Goal: Navigation & Orientation: Find specific page/section

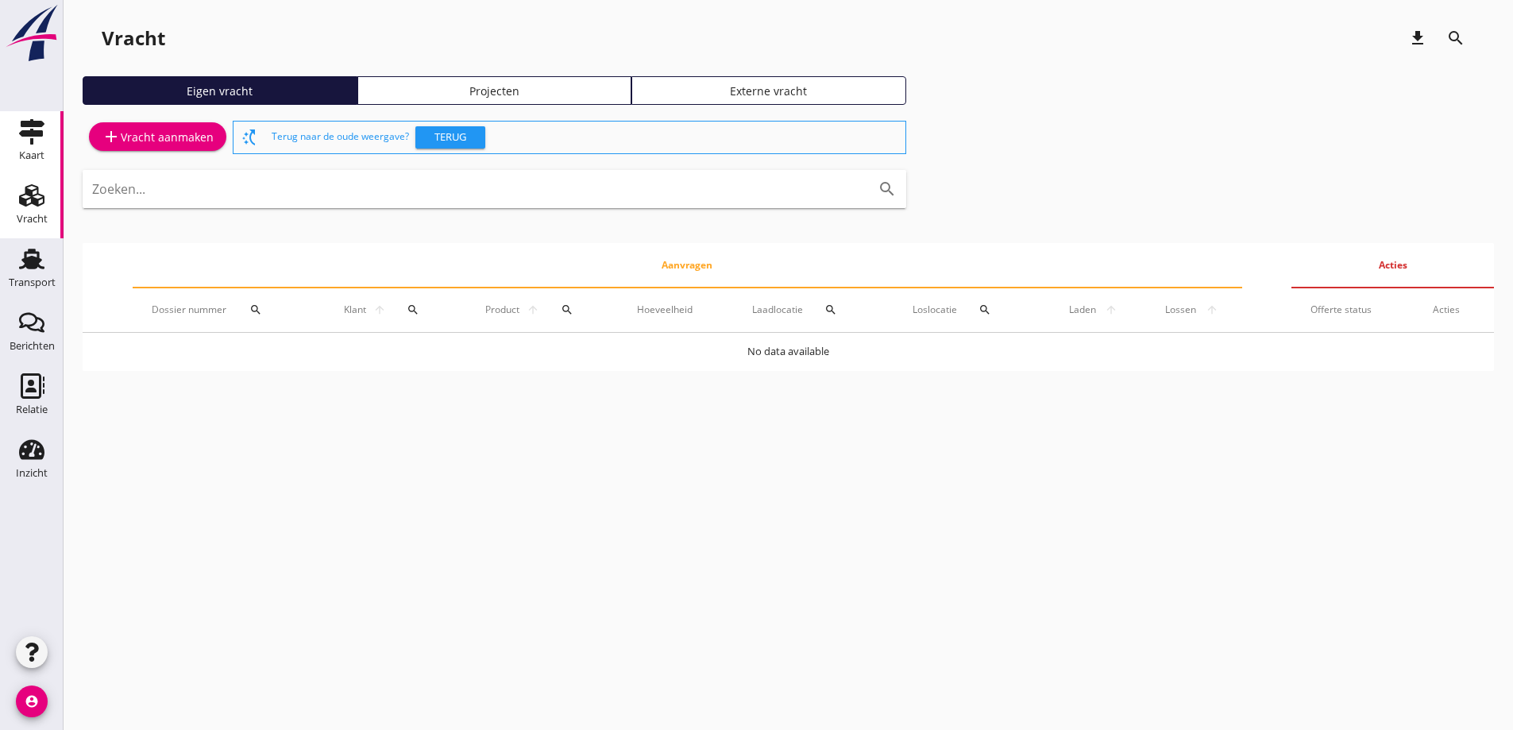
click at [29, 116] on link "Kaart Kaart" at bounding box center [32, 143] width 64 height 64
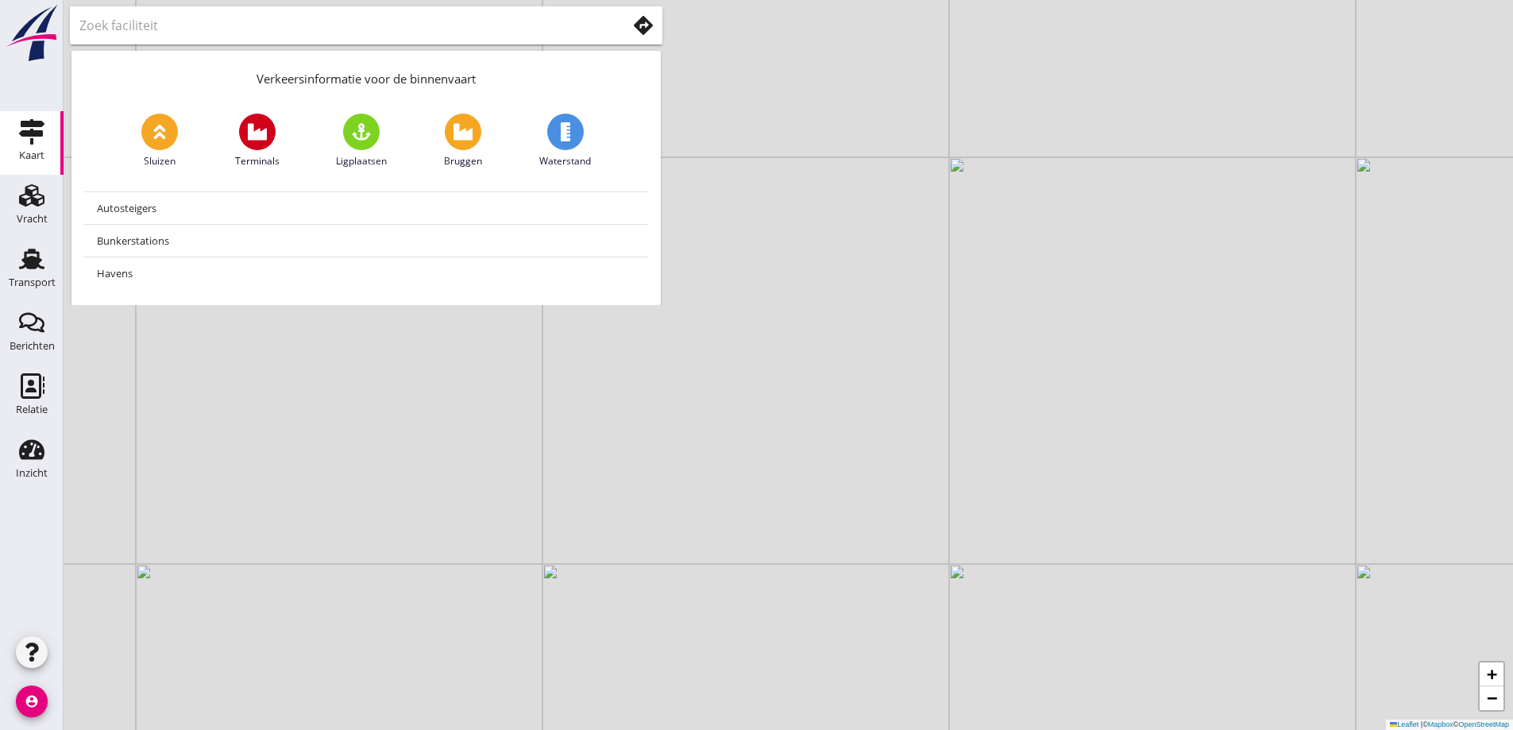
click at [242, 21] on input "text" at bounding box center [341, 25] width 525 height 25
type input "algermissen"
click at [638, 27] on use at bounding box center [643, 25] width 19 height 19
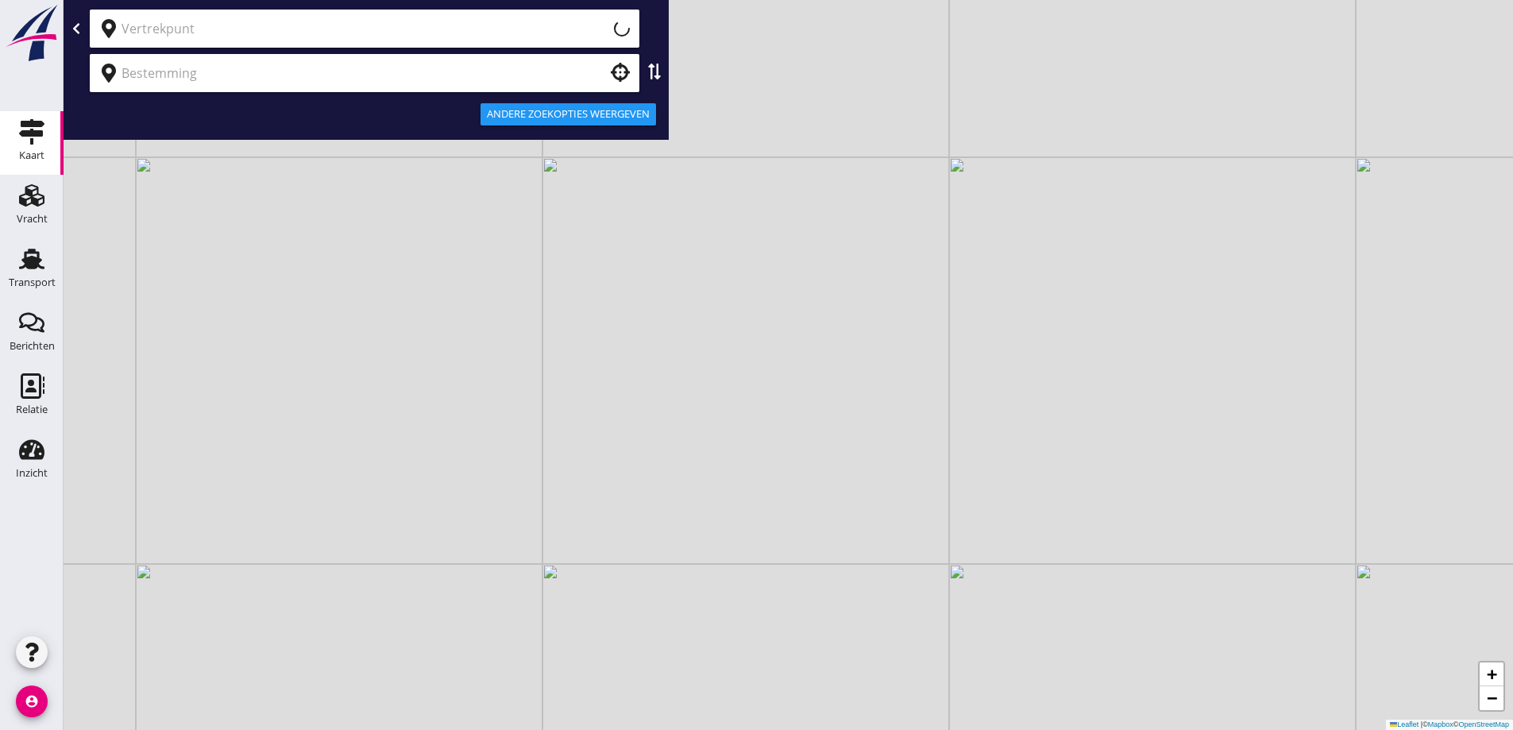
type input "Huidige locatie (apparaat)"
click at [612, 28] on icon "clear" at bounding box center [617, 28] width 19 height 19
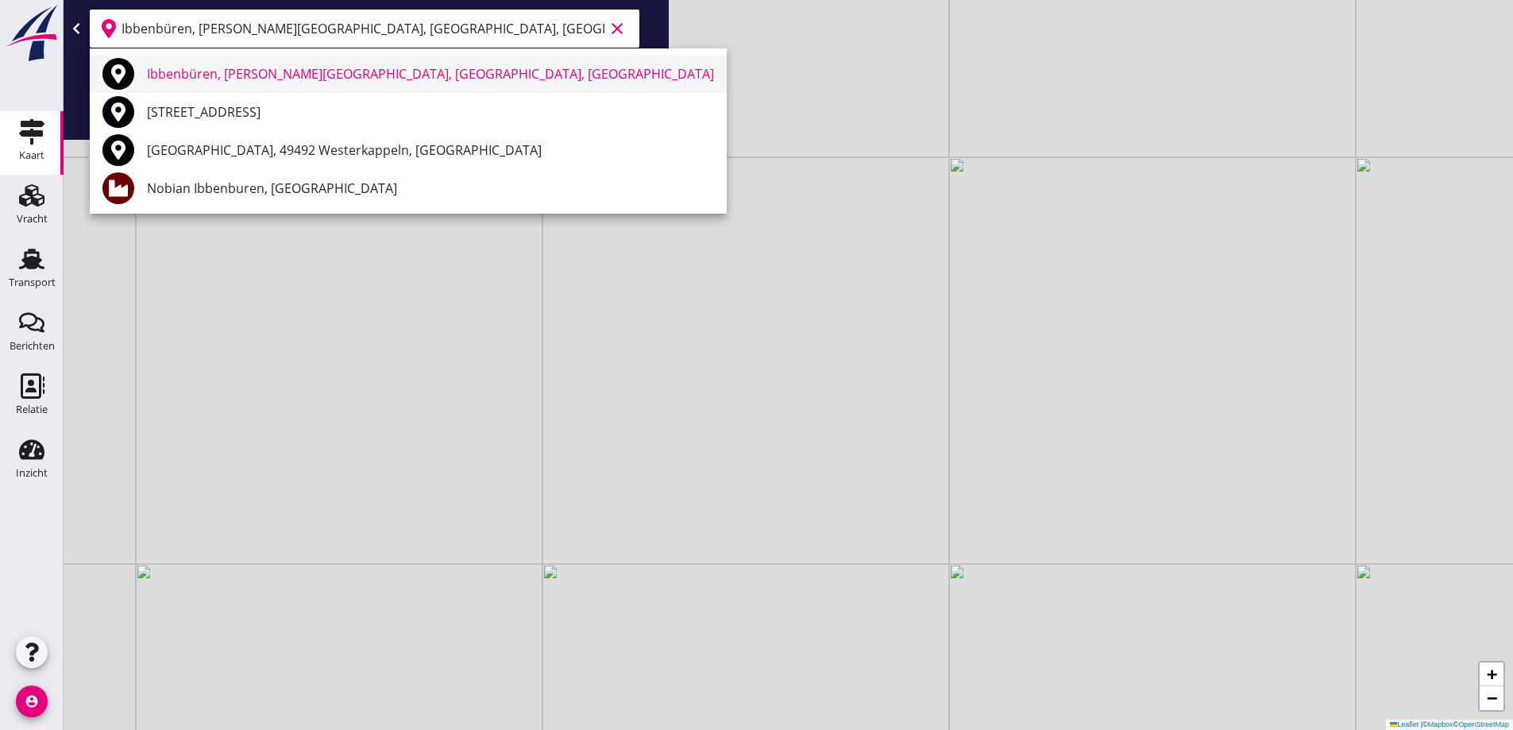
click at [364, 56] on div "Ibbenbüren, [PERSON_NAME][GEOGRAPHIC_DATA], [GEOGRAPHIC_DATA], [GEOGRAPHIC_DATA]" at bounding box center [430, 74] width 567 height 38
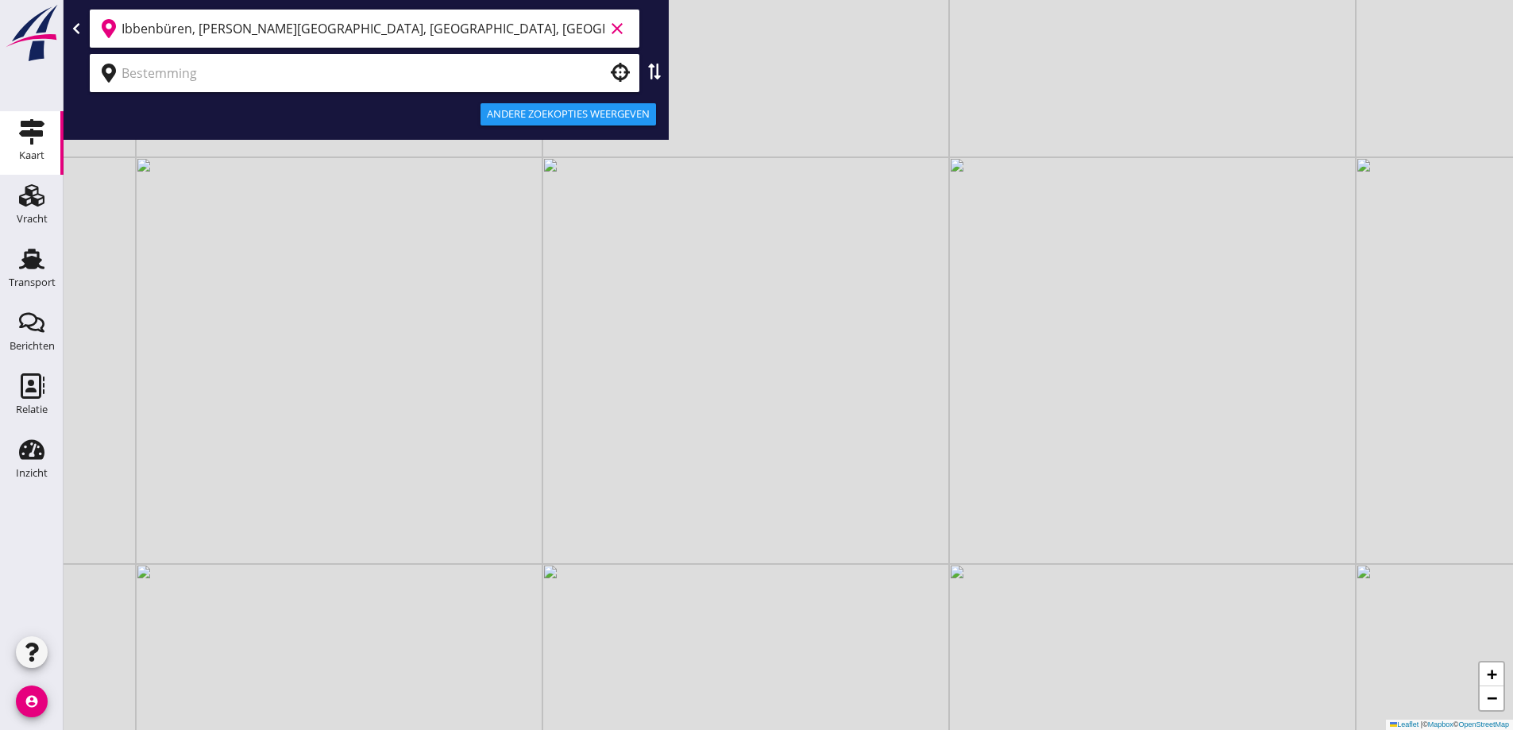
type input "Ibbenbüren, [PERSON_NAME][GEOGRAPHIC_DATA], [GEOGRAPHIC_DATA], [GEOGRAPHIC_DATA]"
click at [311, 72] on input "text" at bounding box center [354, 72] width 464 height 25
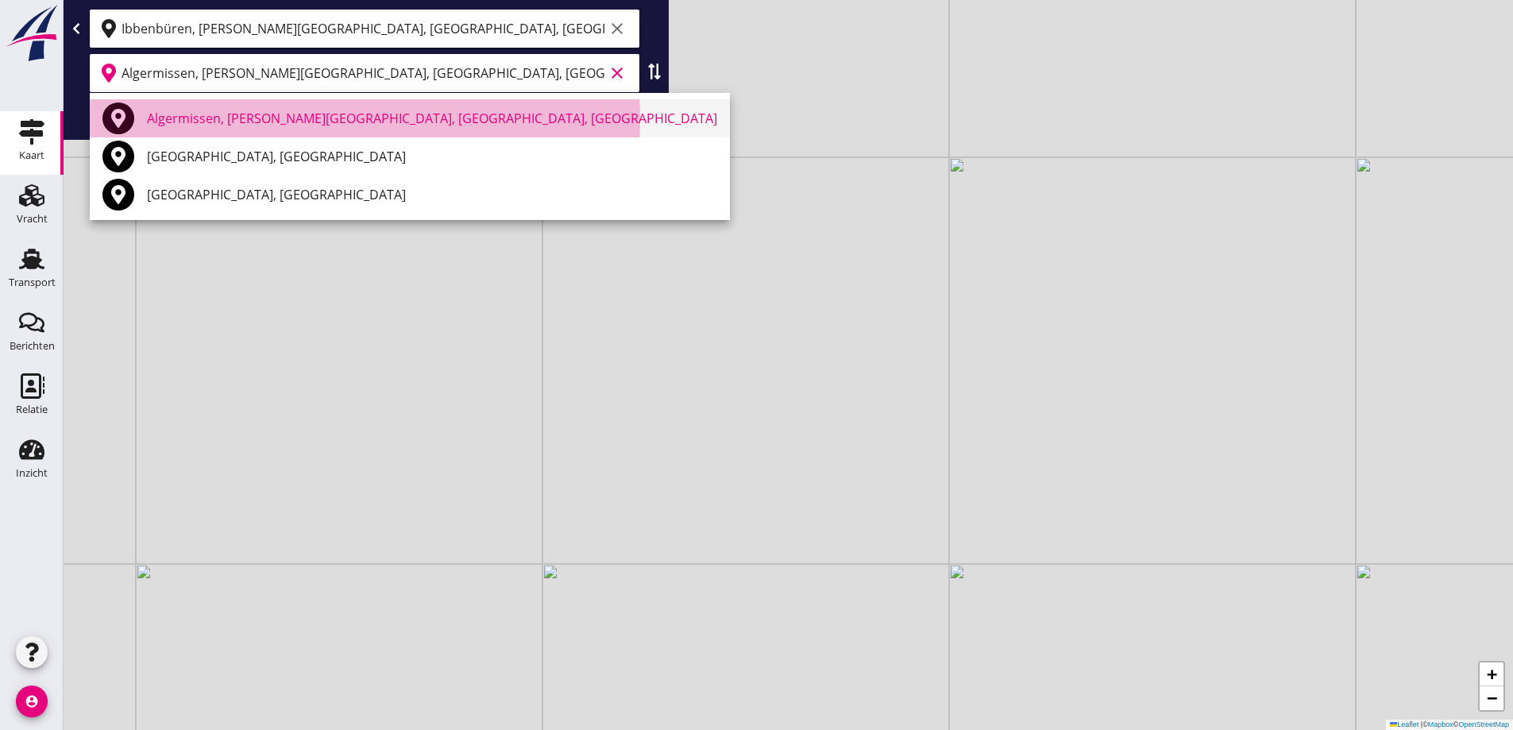
click at [299, 110] on div "Algermissen, [PERSON_NAME][GEOGRAPHIC_DATA], [GEOGRAPHIC_DATA], [GEOGRAPHIC_DAT…" at bounding box center [432, 118] width 570 height 19
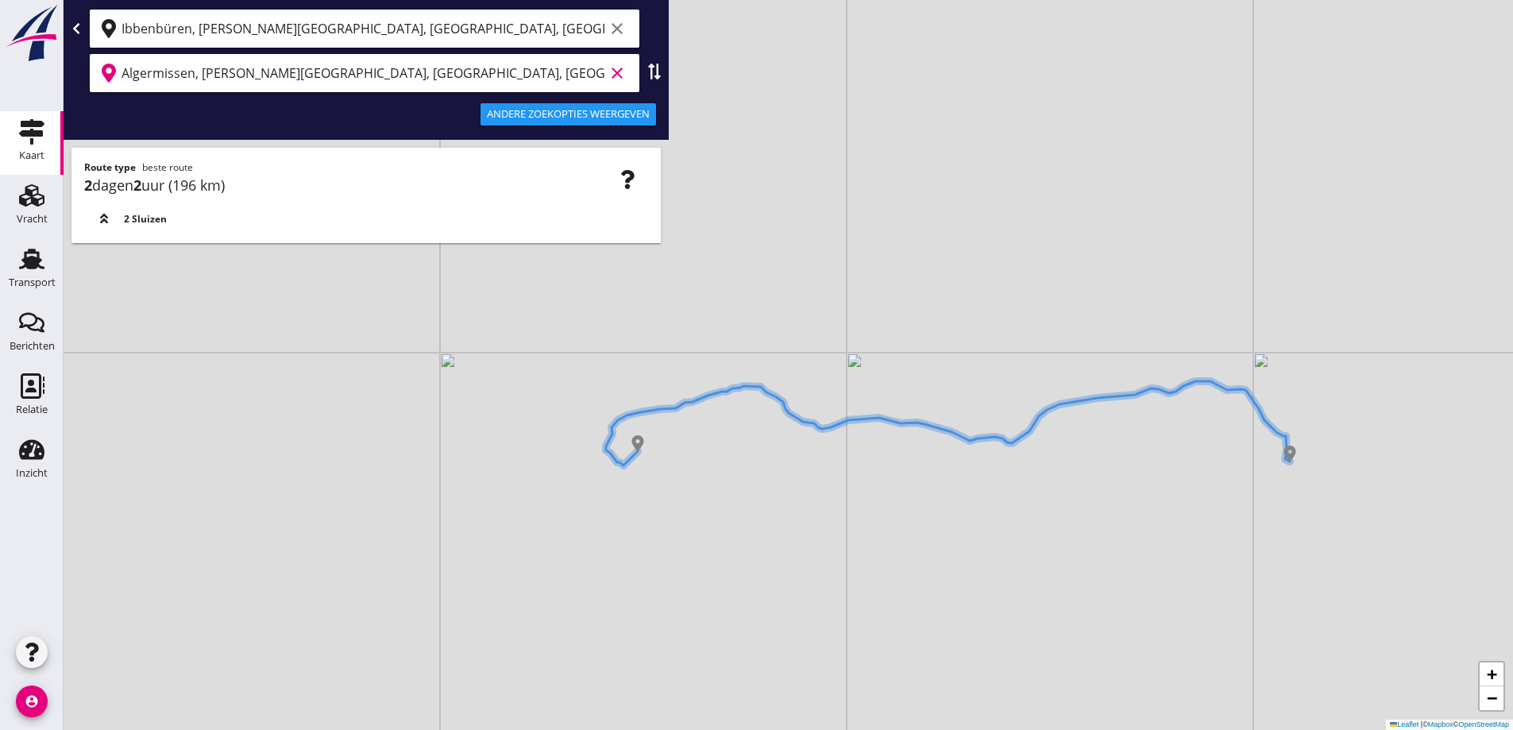
drag, startPoint x: 621, startPoint y: 29, endPoint x: 609, endPoint y: 30, distance: 12.0
click at [620, 29] on icon "clear" at bounding box center [617, 28] width 19 height 19
type input "Algermissen, [PERSON_NAME][GEOGRAPHIC_DATA], [GEOGRAPHIC_DATA], [GEOGRAPHIC_DAT…"
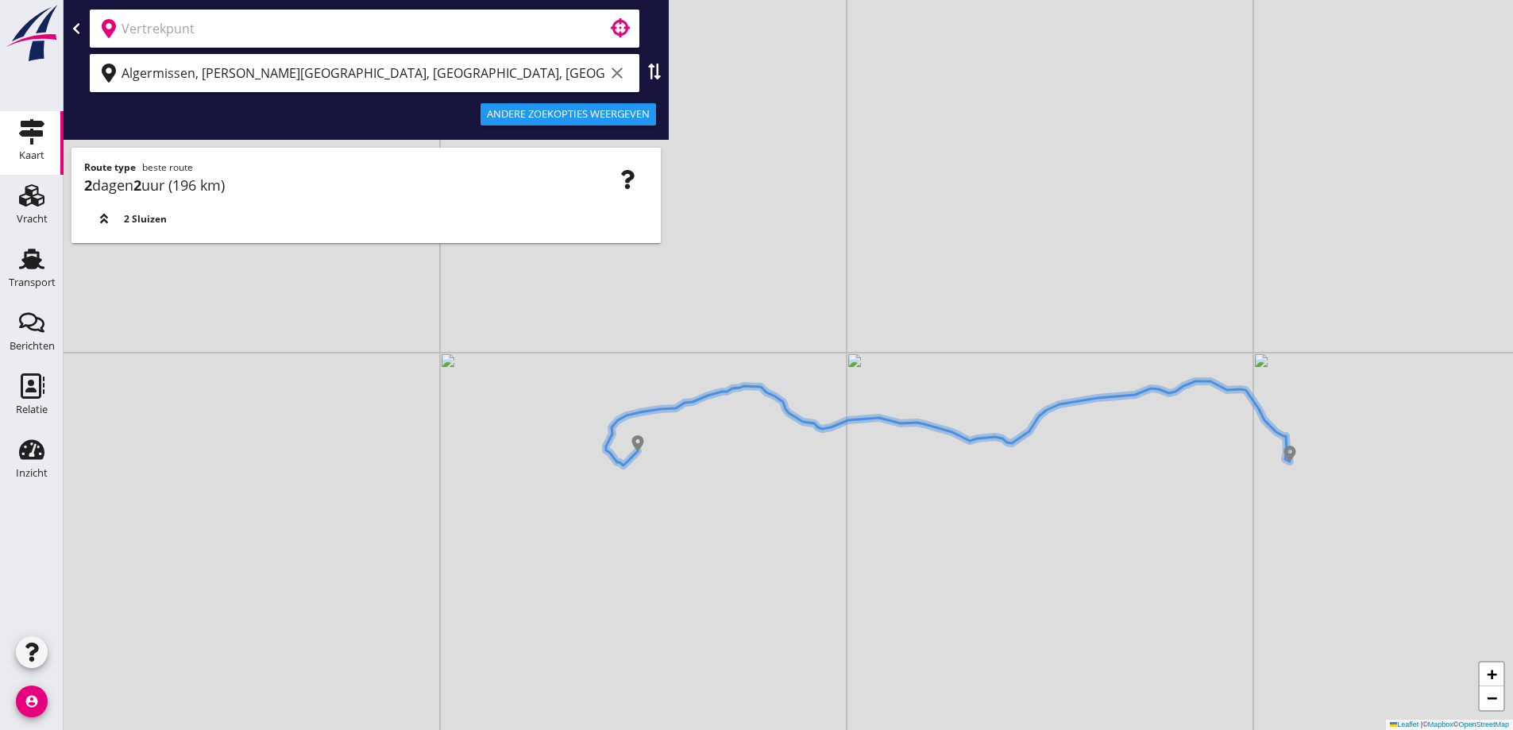
click at [481, 39] on input "text" at bounding box center [354, 28] width 464 height 25
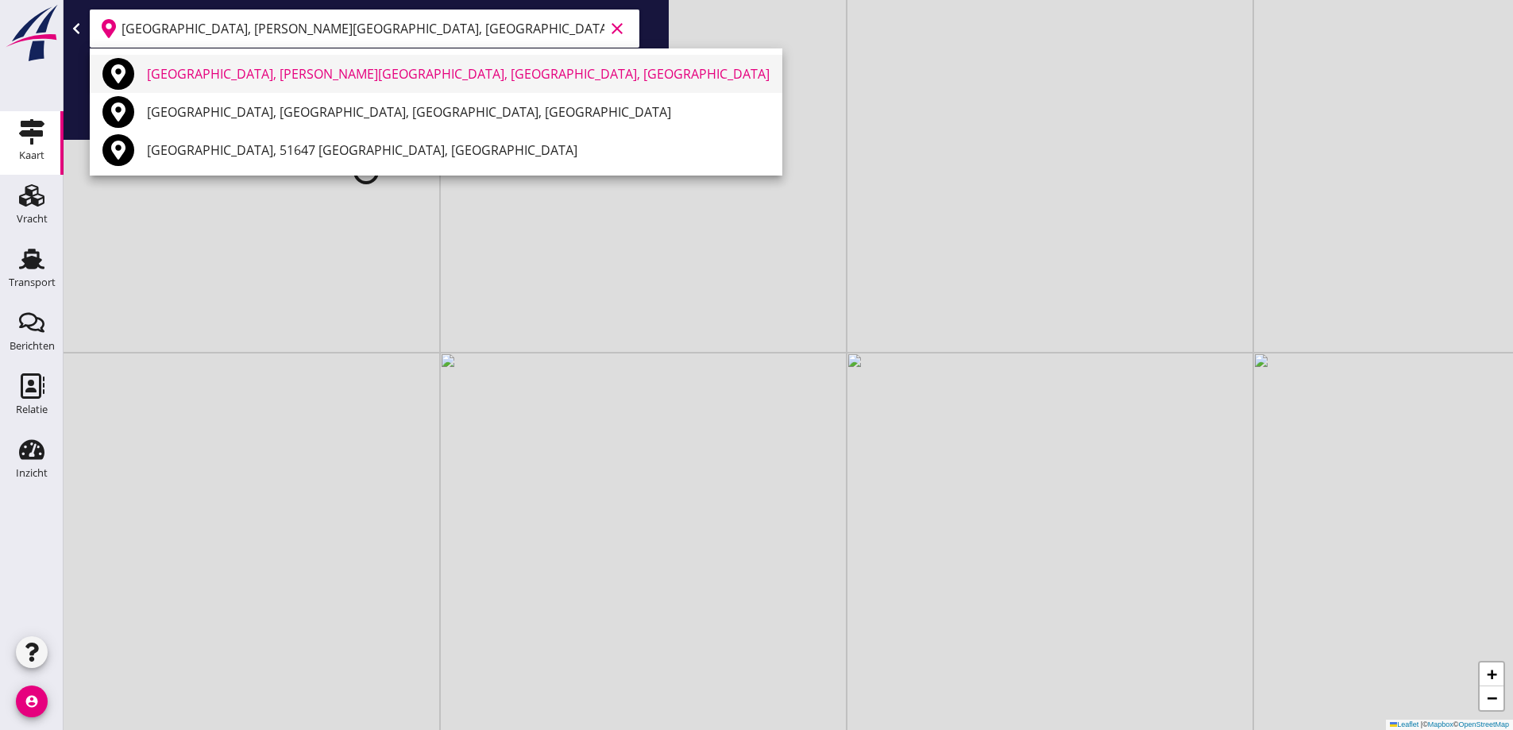
click at [450, 74] on div "[GEOGRAPHIC_DATA], [PERSON_NAME][GEOGRAPHIC_DATA], [GEOGRAPHIC_DATA], [GEOGRAPH…" at bounding box center [458, 73] width 623 height 19
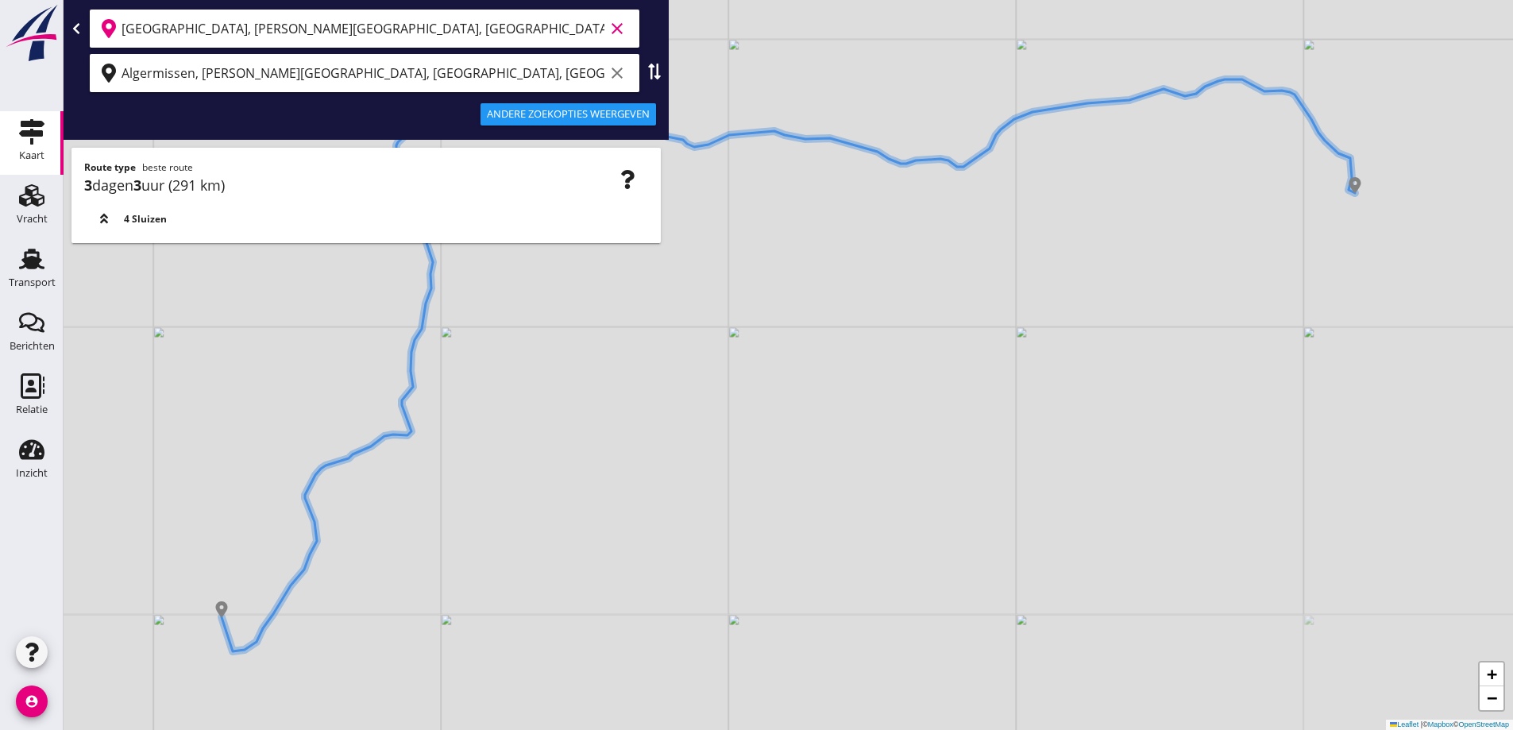
type input "[GEOGRAPHIC_DATA], [PERSON_NAME][GEOGRAPHIC_DATA], [GEOGRAPHIC_DATA], [GEOGRAPH…"
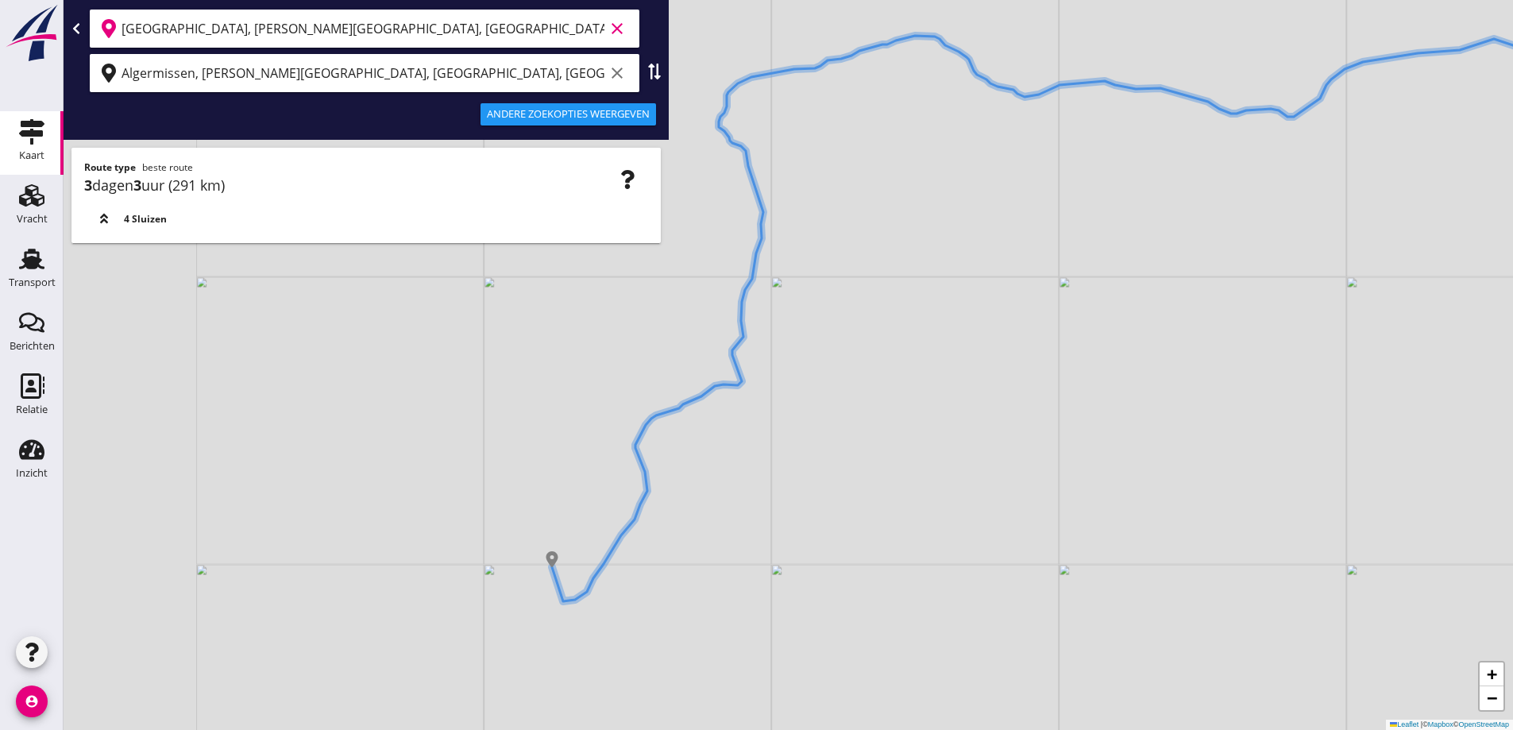
drag, startPoint x: 465, startPoint y: 515, endPoint x: 809, endPoint y: 462, distance: 347.3
click at [809, 462] on div "+ − Leaflet | © Mapbox © OpenStreetMap" at bounding box center [789, 365] width 1450 height 730
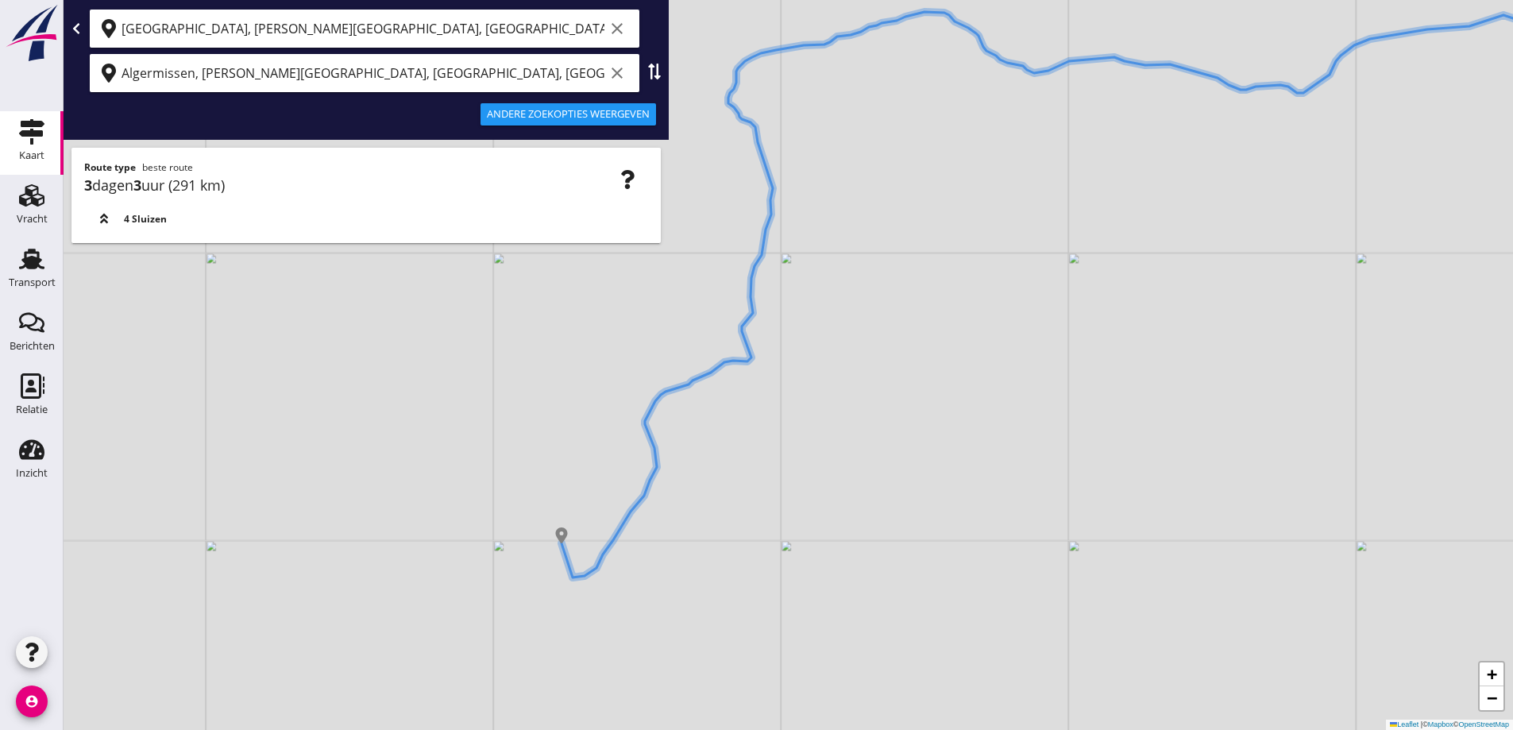
drag, startPoint x: 790, startPoint y: 471, endPoint x: 770, endPoint y: 469, distance: 20.0
click at [770, 469] on div "+ − Leaflet | © Mapbox © OpenStreetMap" at bounding box center [789, 365] width 1450 height 730
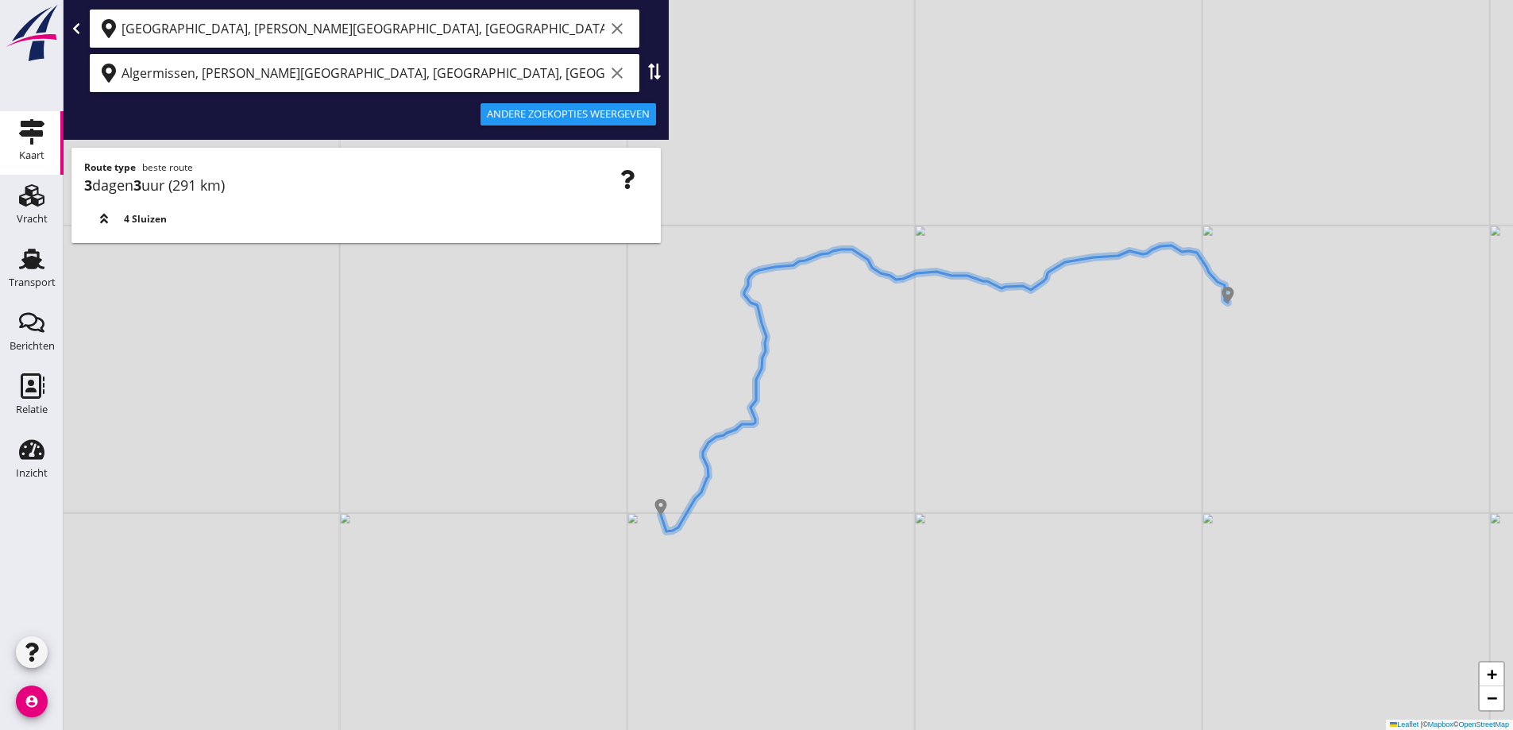
click at [614, 68] on icon "clear" at bounding box center [617, 73] width 19 height 19
click at [612, 29] on icon "clear" at bounding box center [617, 28] width 19 height 19
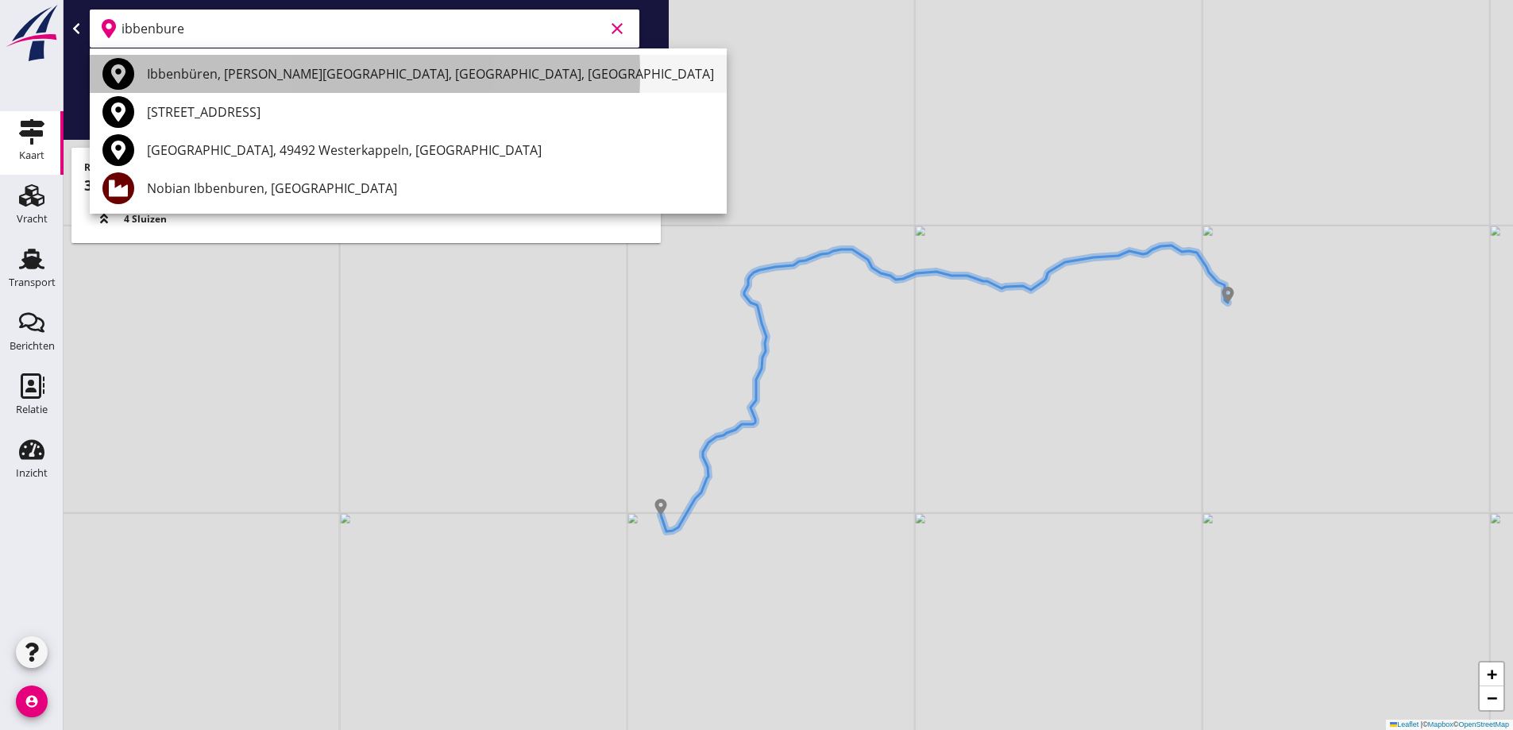
click at [385, 60] on div "Ibbenbüren, [PERSON_NAME][GEOGRAPHIC_DATA], [GEOGRAPHIC_DATA], [GEOGRAPHIC_DATA]" at bounding box center [430, 74] width 567 height 38
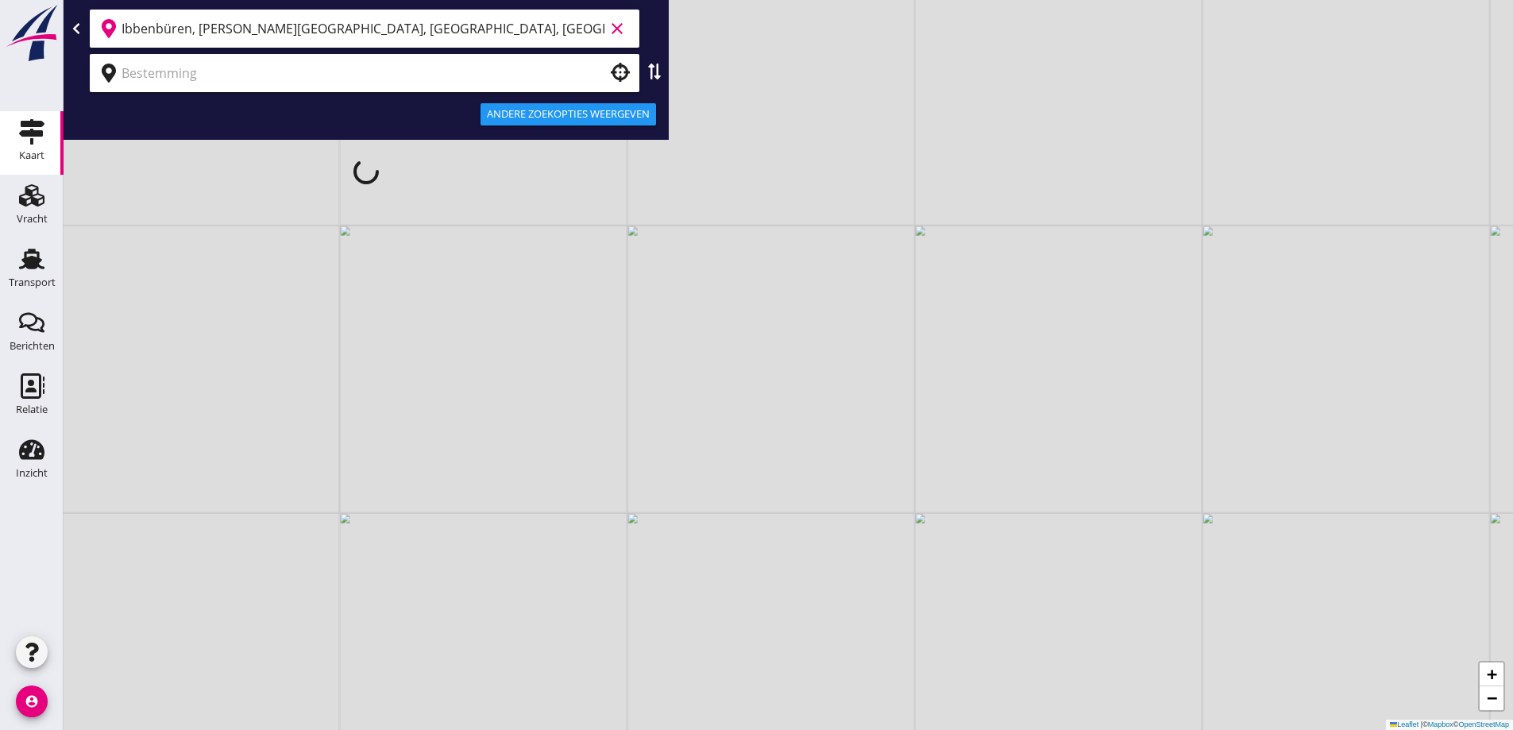
type input "Ibbenbüren, [PERSON_NAME][GEOGRAPHIC_DATA], [GEOGRAPHIC_DATA], [GEOGRAPHIC_DATA]"
click at [325, 64] on div "Ibbenbüren, [PERSON_NAME][GEOGRAPHIC_DATA], [GEOGRAPHIC_DATA], [GEOGRAPHIC_DATA…" at bounding box center [366, 101] width 605 height 203
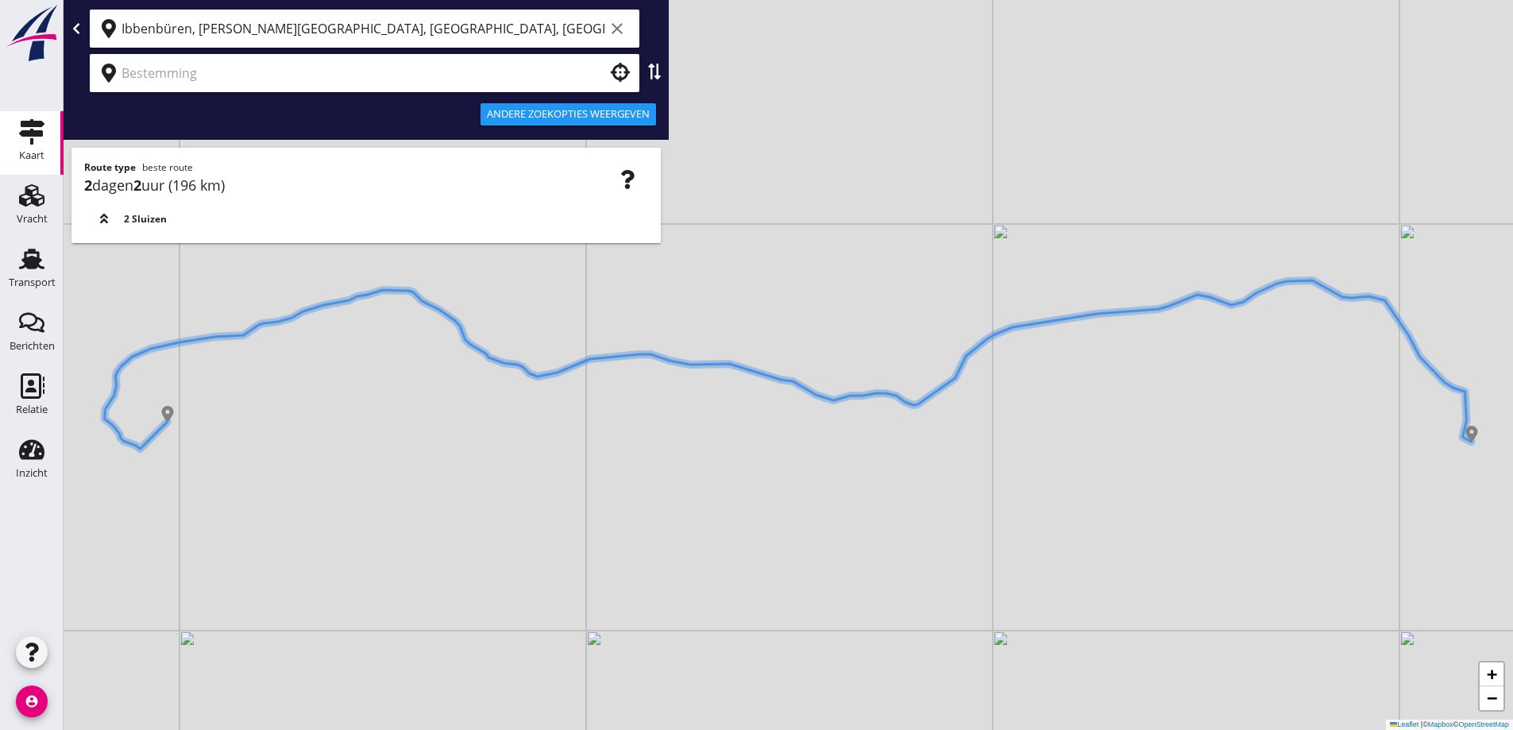
click at [356, 65] on input "text" at bounding box center [354, 72] width 464 height 25
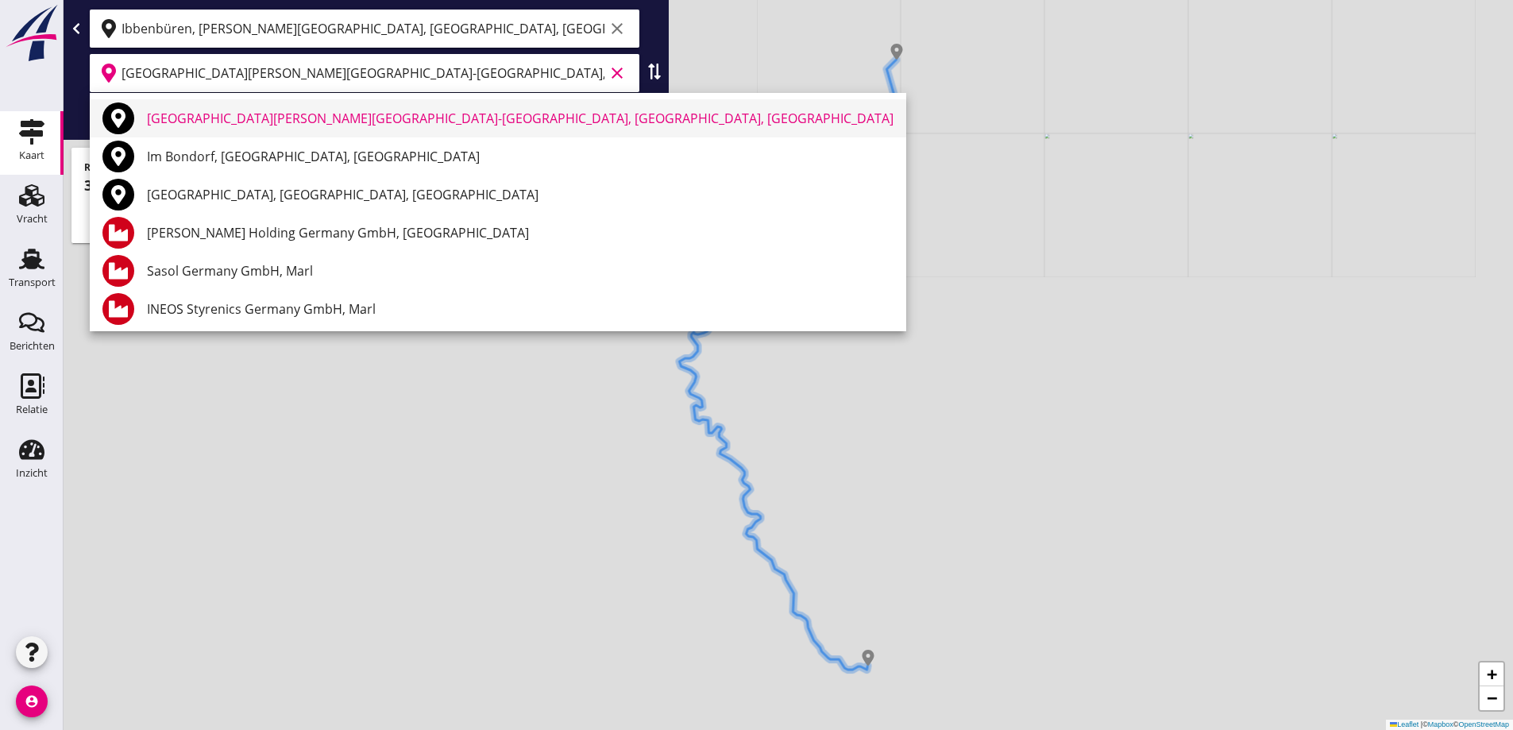
click at [473, 117] on div "[GEOGRAPHIC_DATA][PERSON_NAME][GEOGRAPHIC_DATA]-[GEOGRAPHIC_DATA], [GEOGRAPHIC_…" at bounding box center [520, 118] width 747 height 19
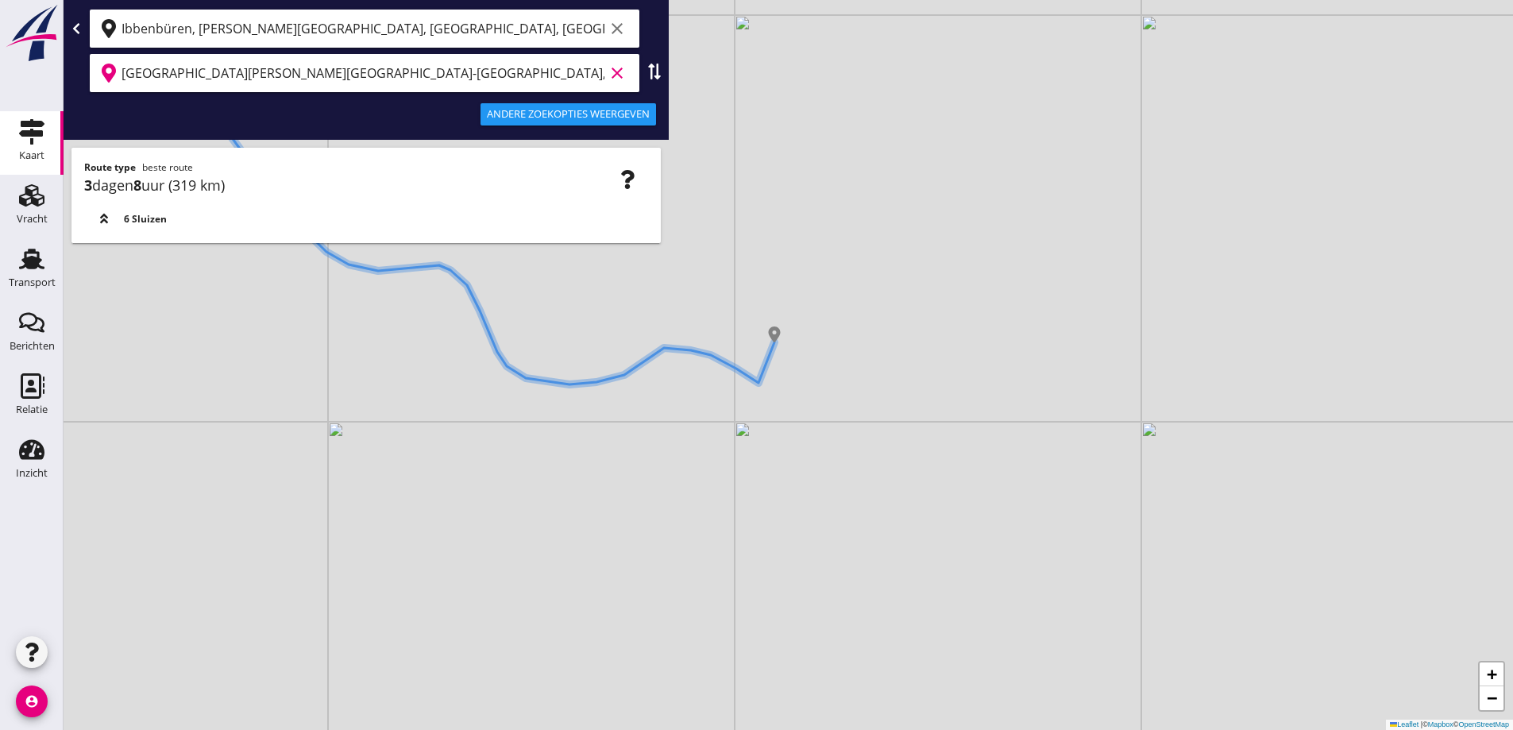
click at [631, 68] on div "[GEOGRAPHIC_DATA][PERSON_NAME][GEOGRAPHIC_DATA]-[GEOGRAPHIC_DATA], [GEOGRAPHIC_…" at bounding box center [365, 73] width 550 height 38
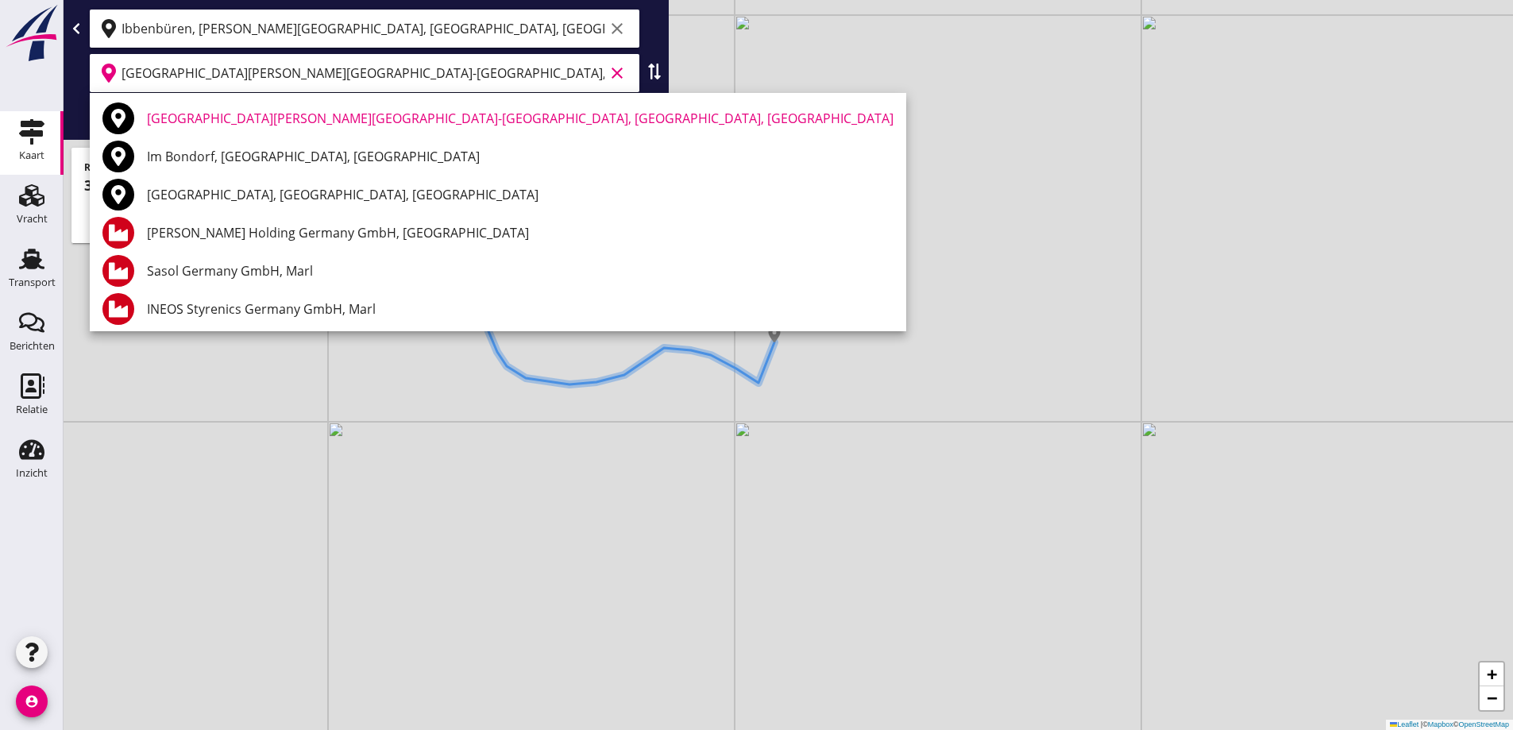
click at [618, 26] on icon "clear" at bounding box center [617, 28] width 19 height 19
type input "[GEOGRAPHIC_DATA][PERSON_NAME][GEOGRAPHIC_DATA]-[GEOGRAPHIC_DATA], [GEOGRAPHIC_…"
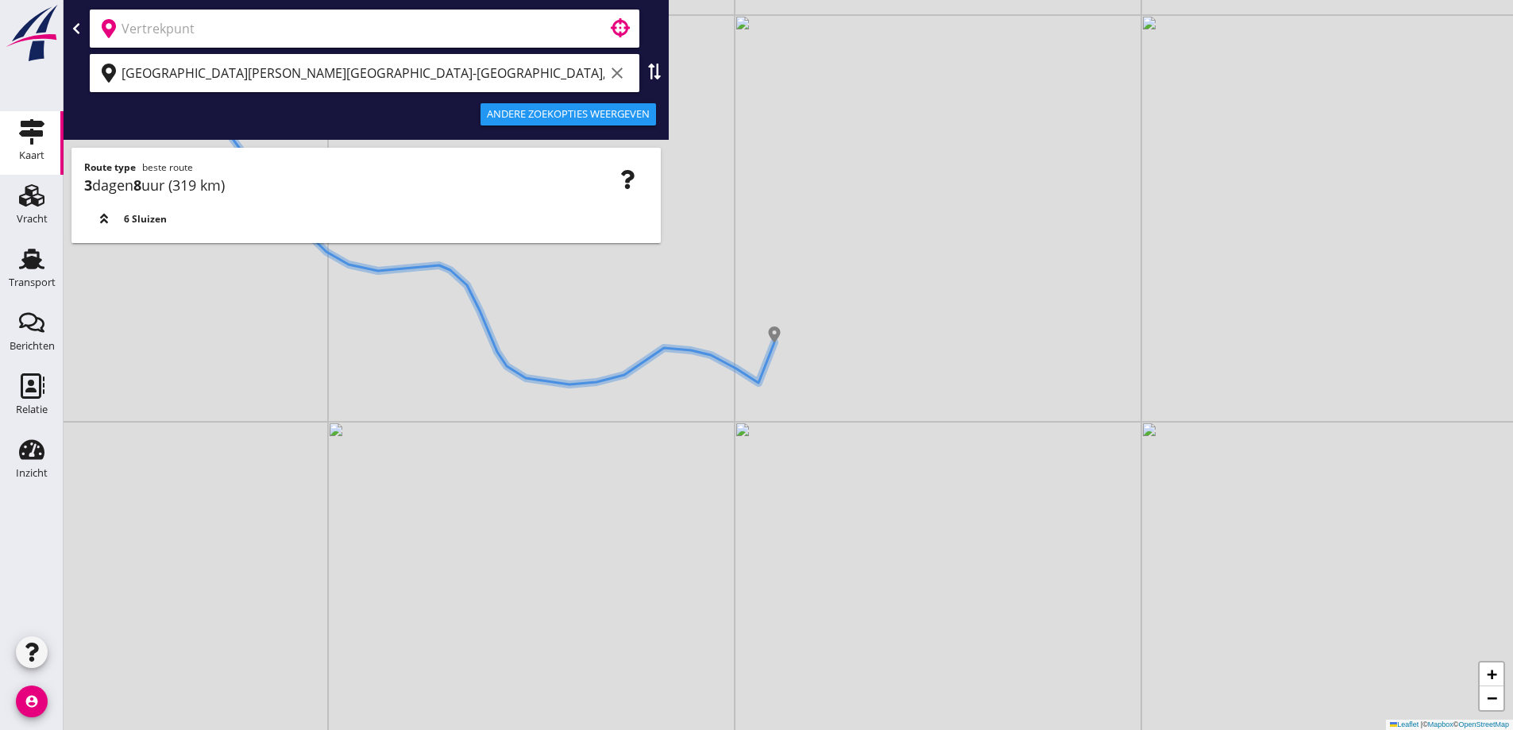
click at [612, 64] on div "[GEOGRAPHIC_DATA][PERSON_NAME][GEOGRAPHIC_DATA]-[GEOGRAPHIC_DATA], [GEOGRAPHIC_…" at bounding box center [376, 72] width 508 height 25
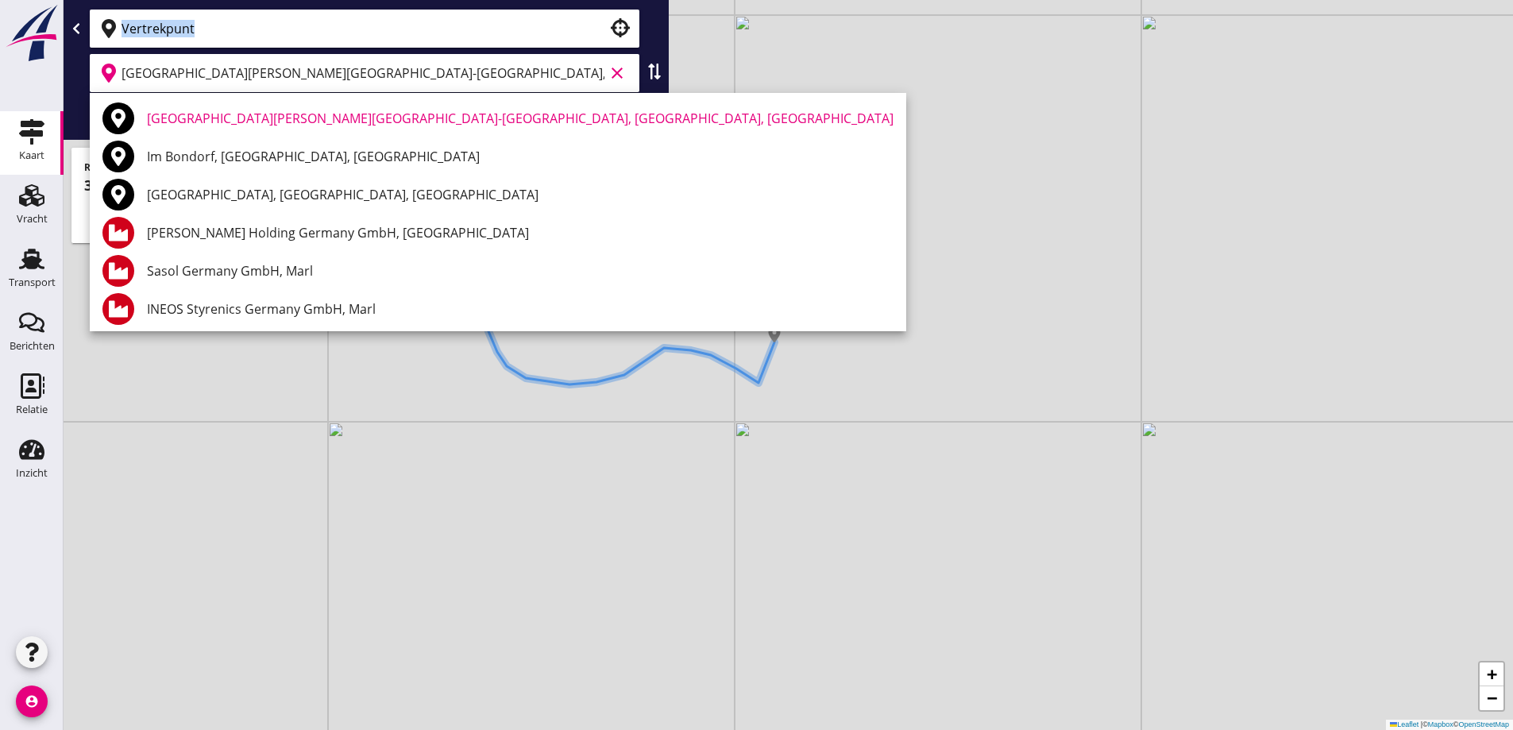
click at [519, 51] on div "[GEOGRAPHIC_DATA][PERSON_NAME][GEOGRAPHIC_DATA]-[GEOGRAPHIC_DATA], [GEOGRAPHIC_…" at bounding box center [366, 70] width 605 height 140
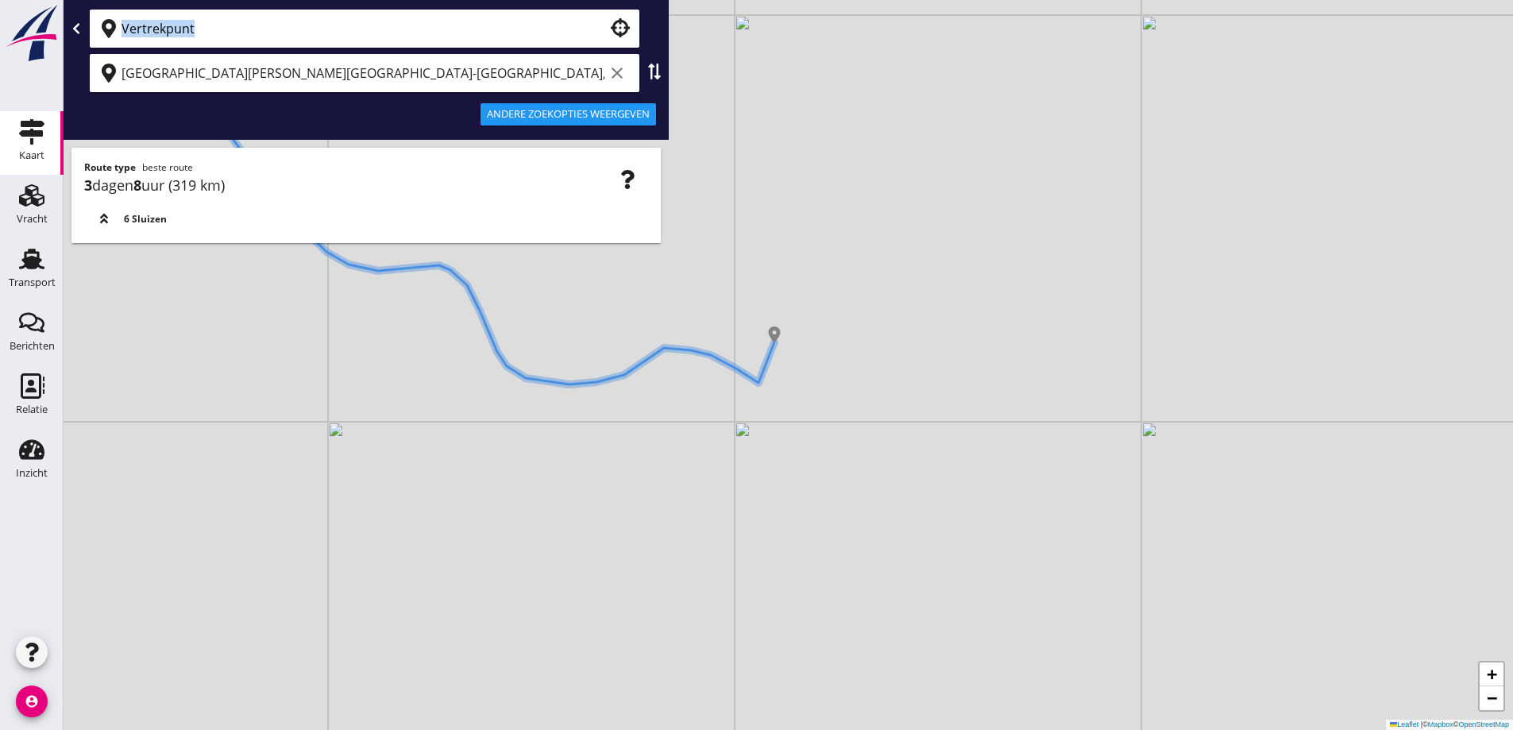
click at [626, 71] on icon "clear" at bounding box center [617, 73] width 19 height 19
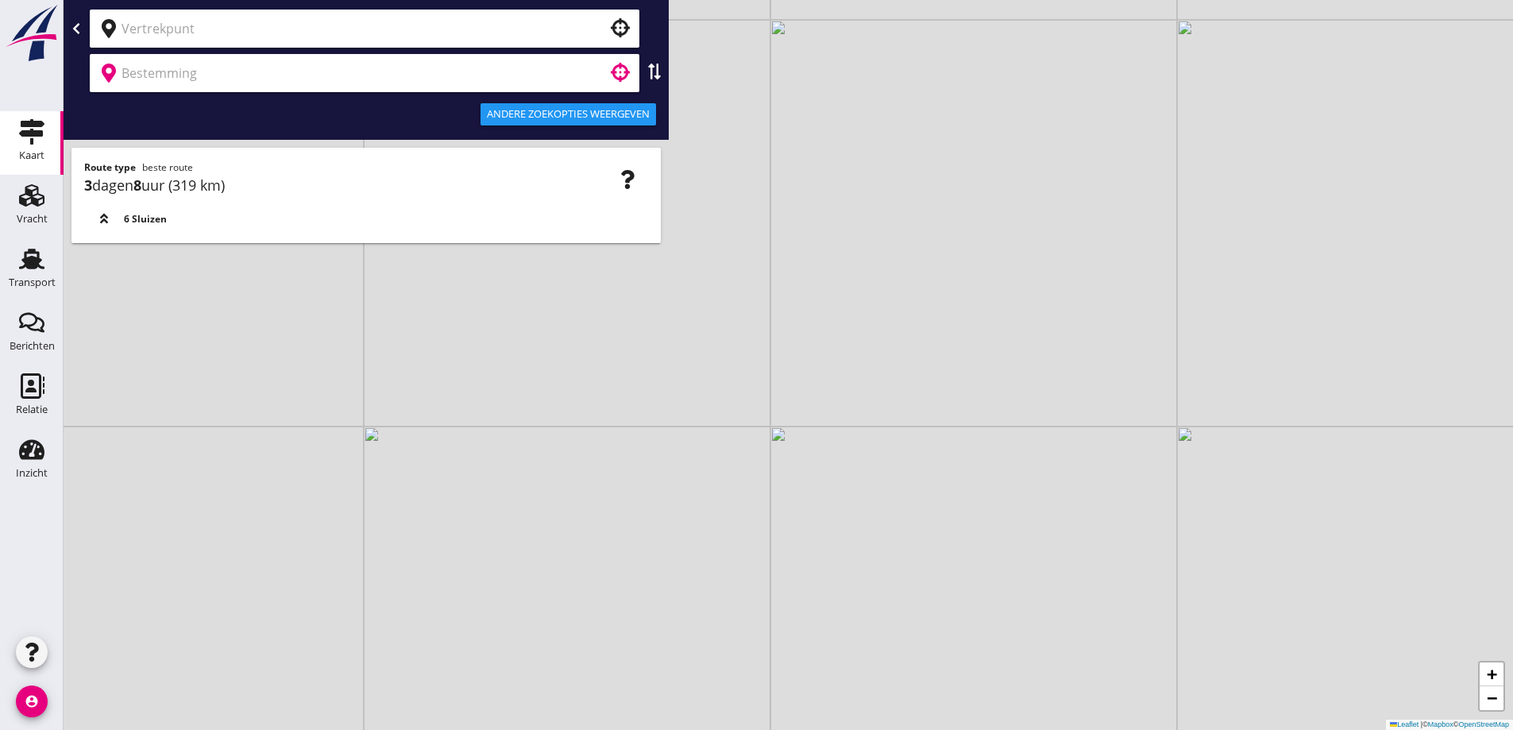
click at [545, 35] on input "text" at bounding box center [354, 28] width 464 height 25
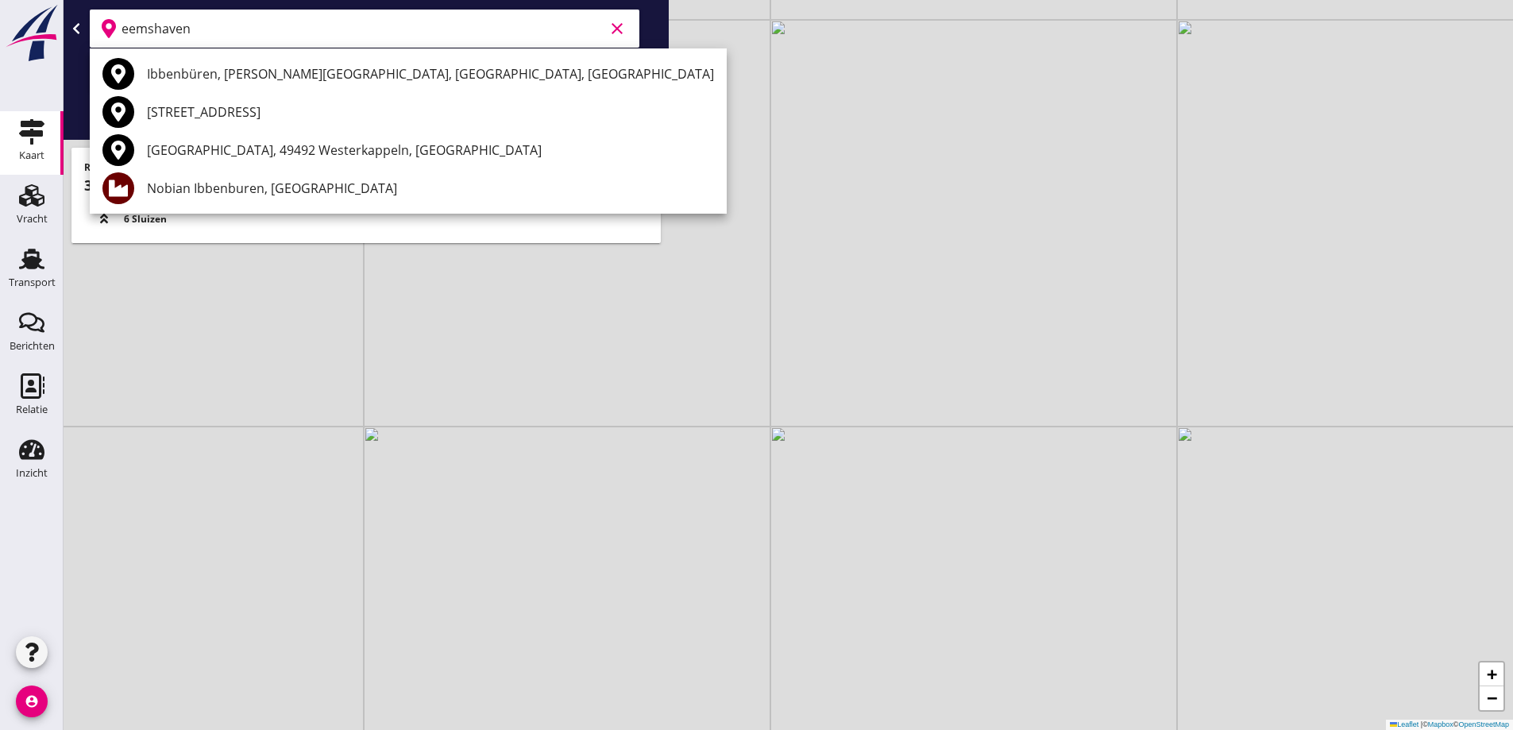
click at [314, 40] on input "eemshaven" at bounding box center [363, 28] width 483 height 25
click at [647, 41] on div "eemshaven clear" at bounding box center [366, 29] width 593 height 38
click at [392, 29] on input "eemshaven" at bounding box center [363, 28] width 483 height 25
click at [185, 31] on input "eemshaven" at bounding box center [363, 28] width 483 height 25
click at [191, 24] on input "eemshaven" at bounding box center [363, 28] width 483 height 25
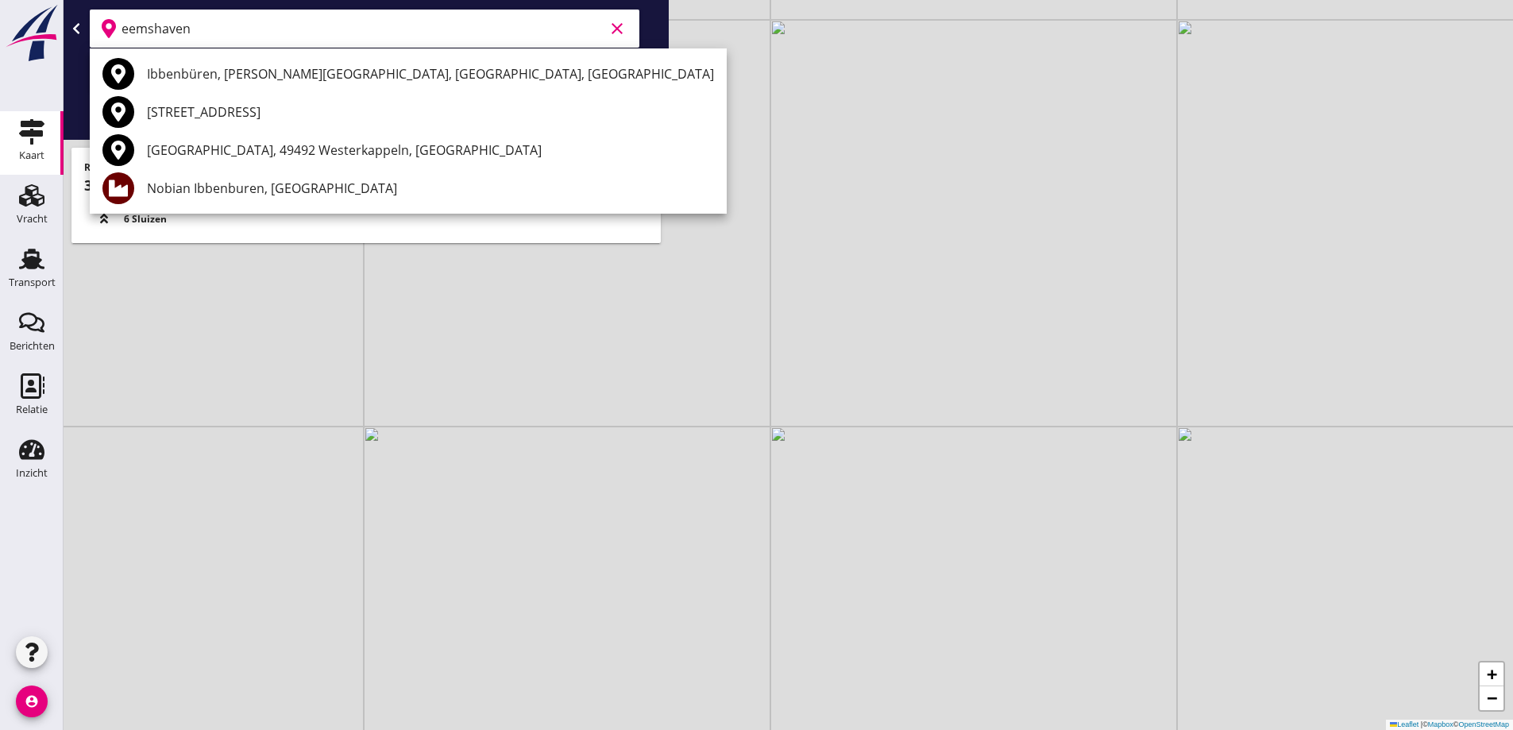
type input "[GEOGRAPHIC_DATA], [GEOGRAPHIC_DATA], [GEOGRAPHIC_DATA]"
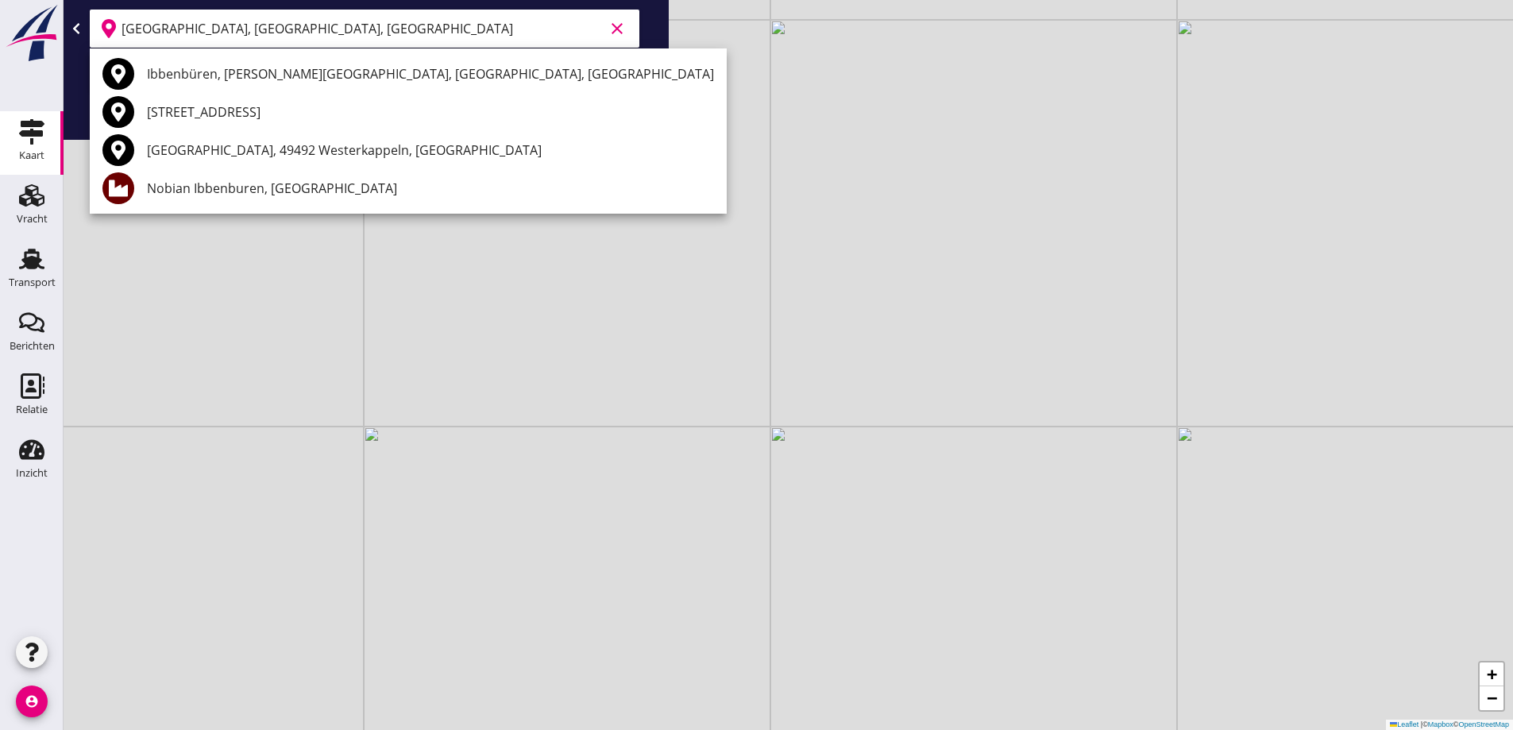
click at [652, 25] on div "[GEOGRAPHIC_DATA], [GEOGRAPHIC_DATA], [GEOGRAPHIC_DATA] clear" at bounding box center [366, 29] width 593 height 38
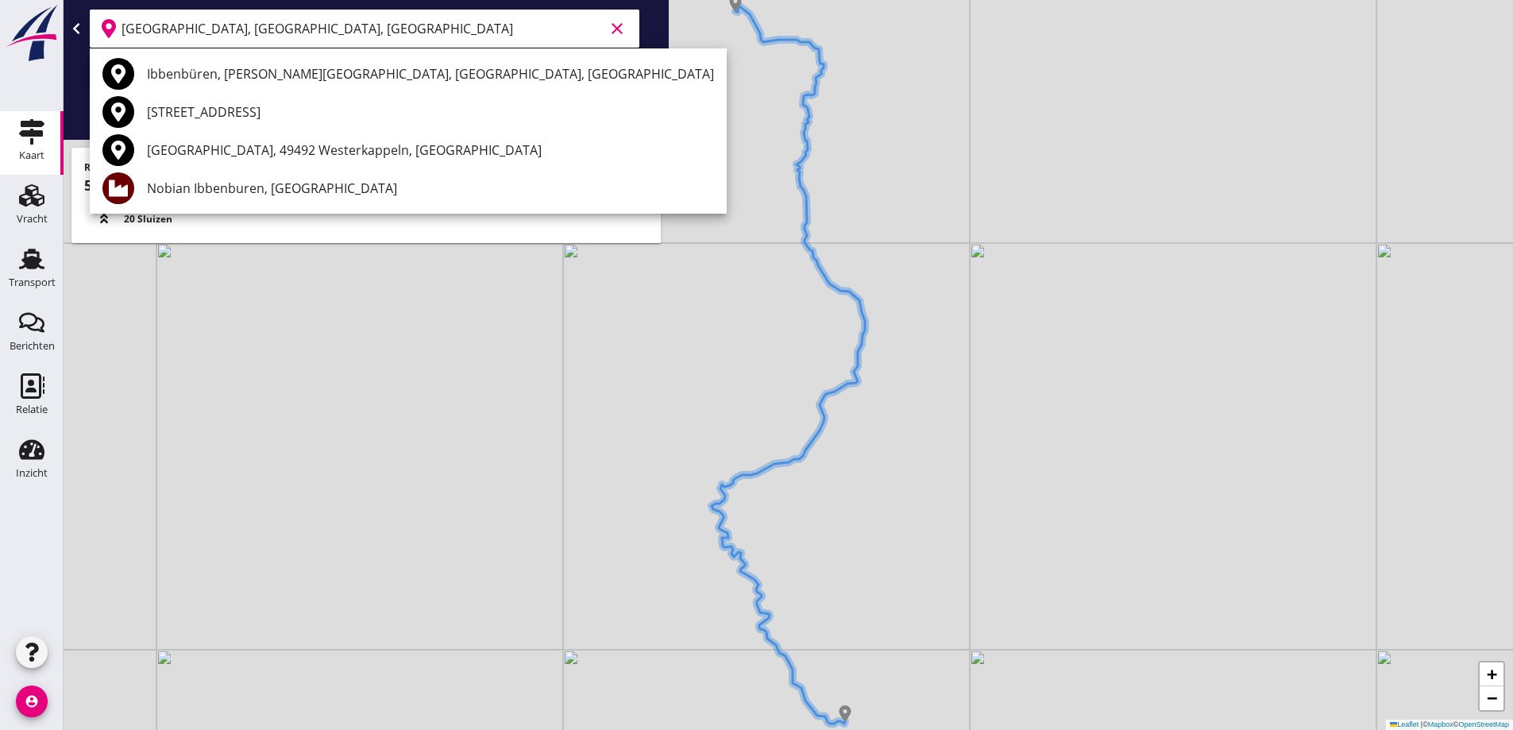
click at [669, 160] on div "+ − Leaflet | © Mapbox © OpenStreetMap" at bounding box center [789, 365] width 1450 height 730
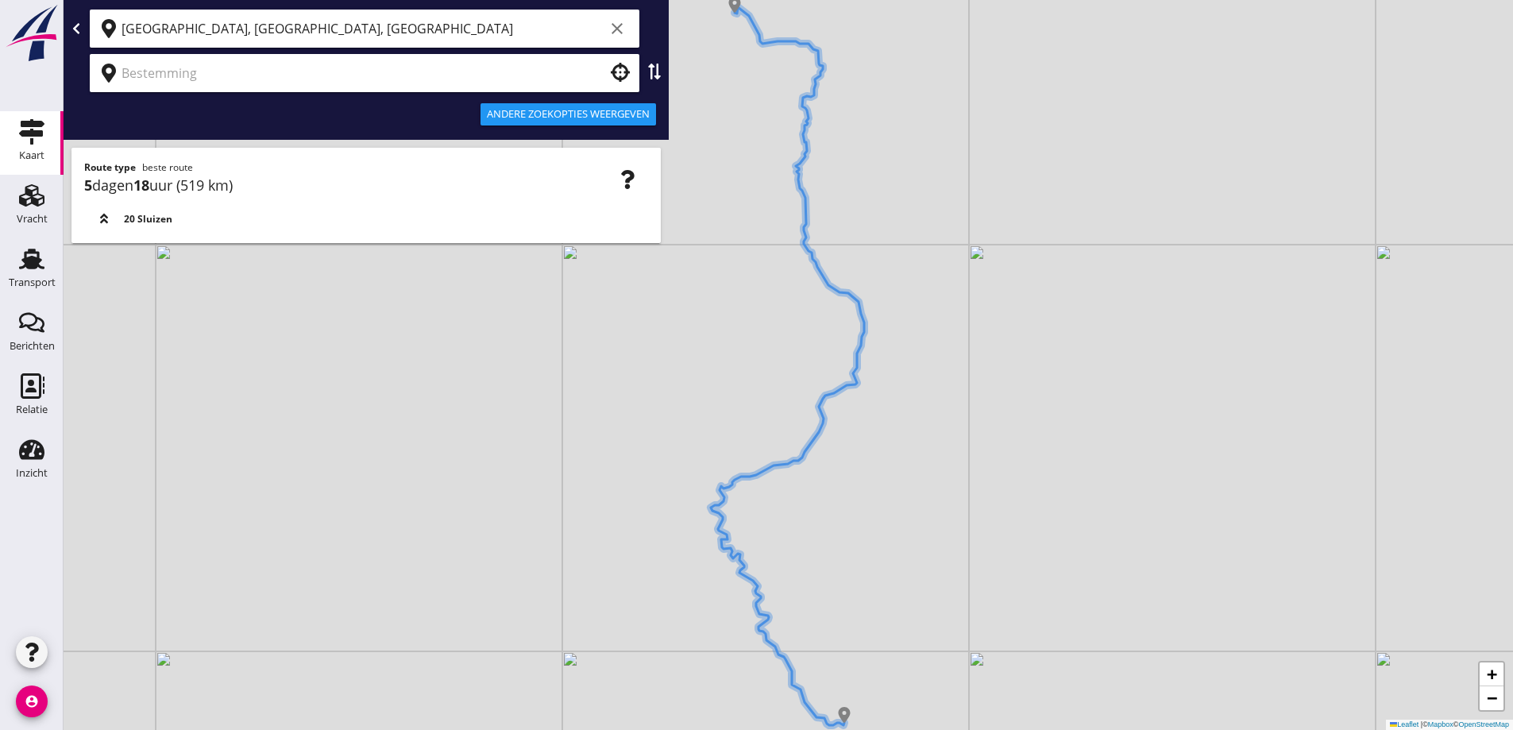
click at [269, 74] on input "text" at bounding box center [354, 72] width 464 height 25
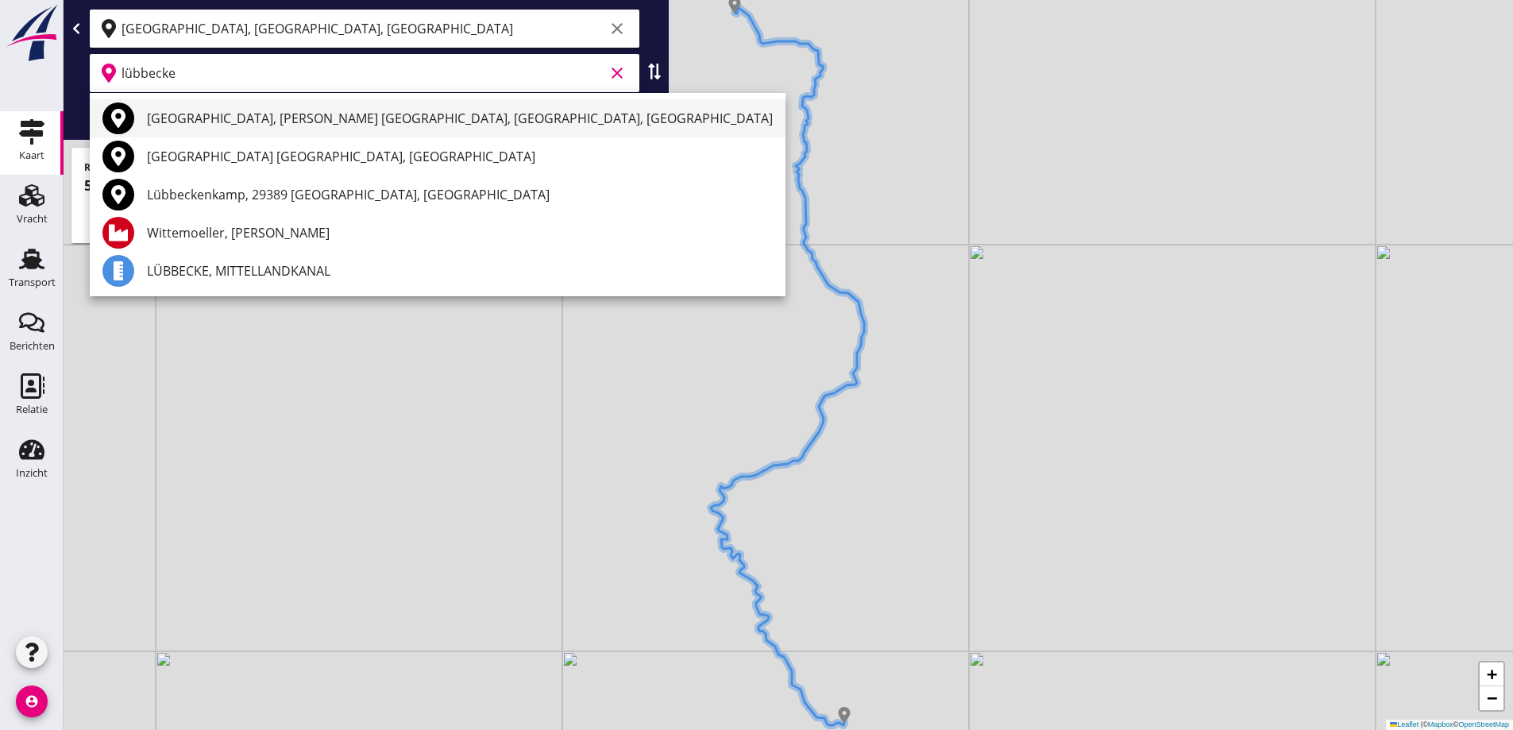
click at [235, 123] on div "[GEOGRAPHIC_DATA], [PERSON_NAME] [GEOGRAPHIC_DATA], [GEOGRAPHIC_DATA], [GEOGRAP…" at bounding box center [460, 118] width 626 height 19
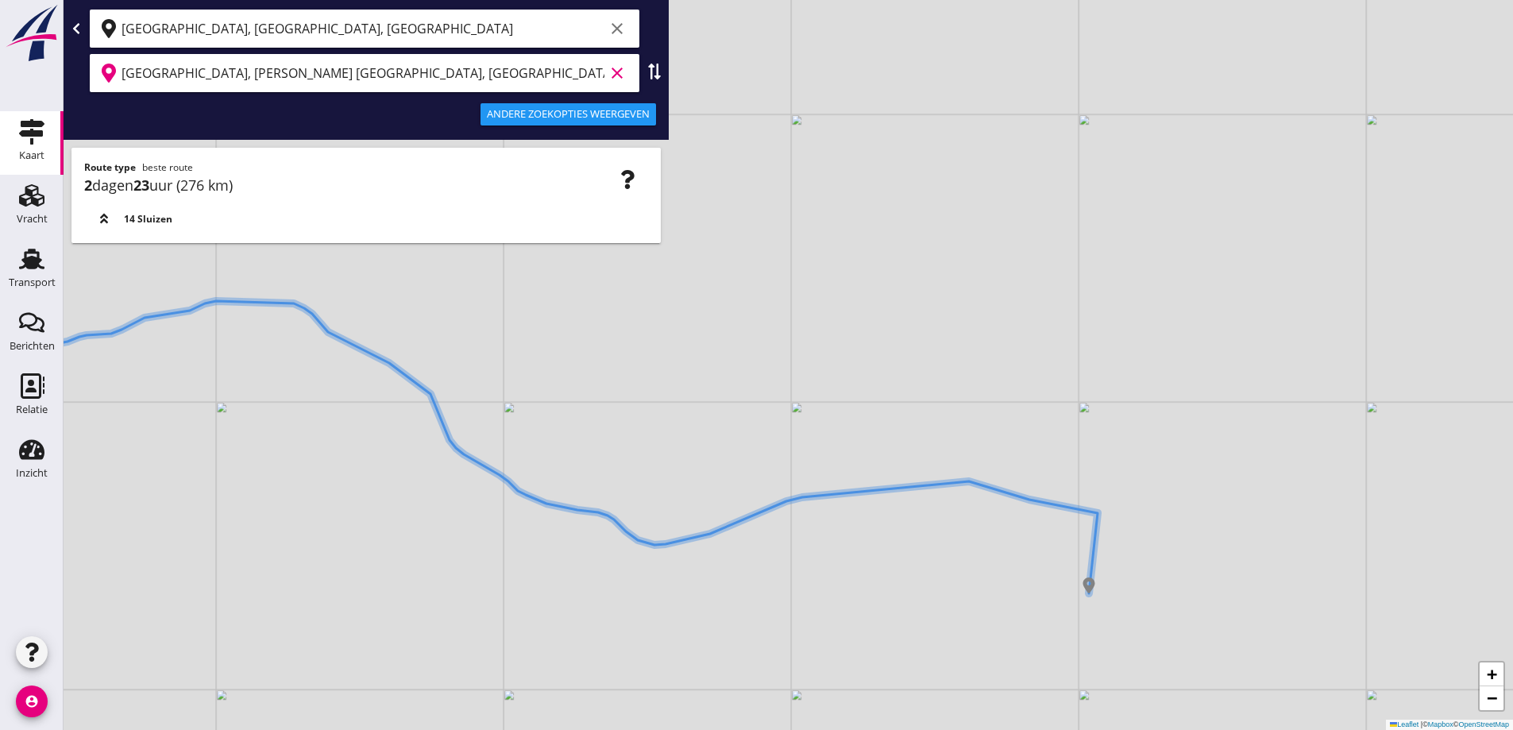
type input "[GEOGRAPHIC_DATA], [PERSON_NAME] [GEOGRAPHIC_DATA], [GEOGRAPHIC_DATA], [GEOGRAP…"
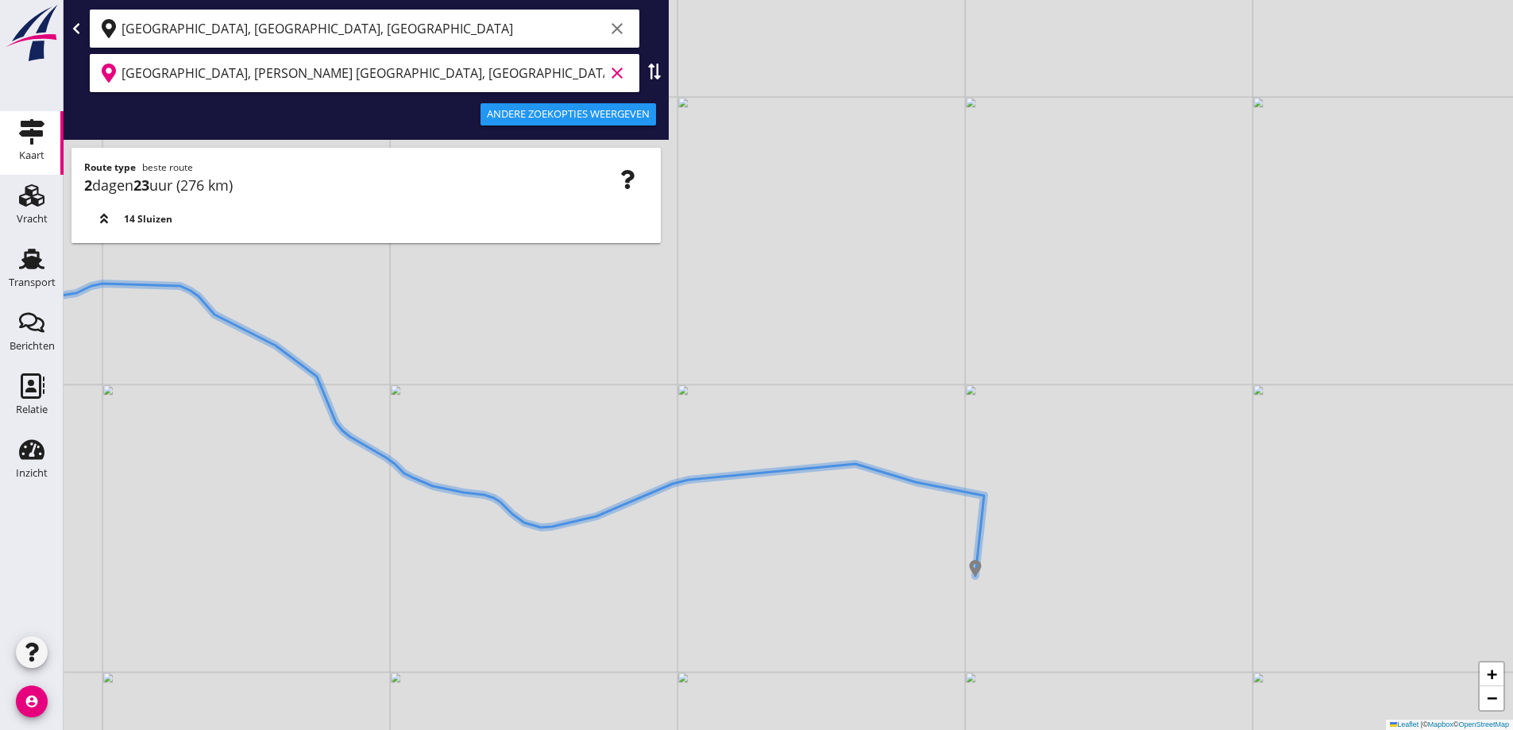
drag, startPoint x: 1000, startPoint y: 593, endPoint x: 890, endPoint y: 576, distance: 111.0
click at [890, 576] on div "+ − Leaflet | © Mapbox © OpenStreetMap" at bounding box center [789, 365] width 1450 height 730
